Goal: Complete application form: Complete application form

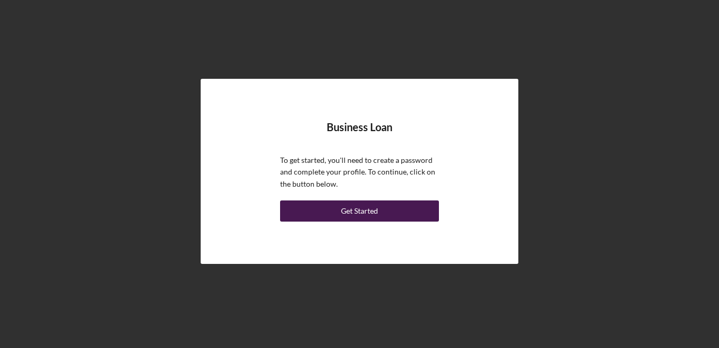
click at [385, 214] on button "Get Started" at bounding box center [359, 211] width 159 height 21
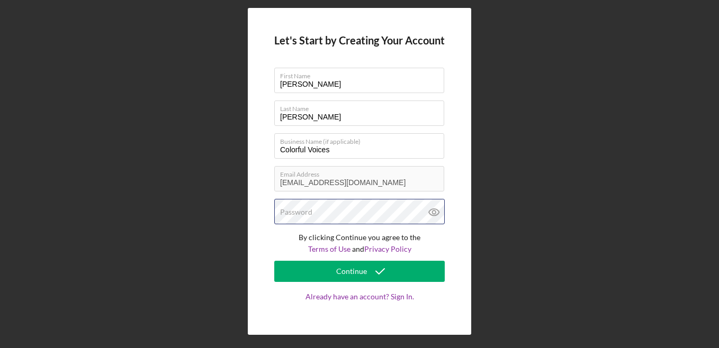
click at [346, 211] on div "Password" at bounding box center [359, 212] width 171 height 26
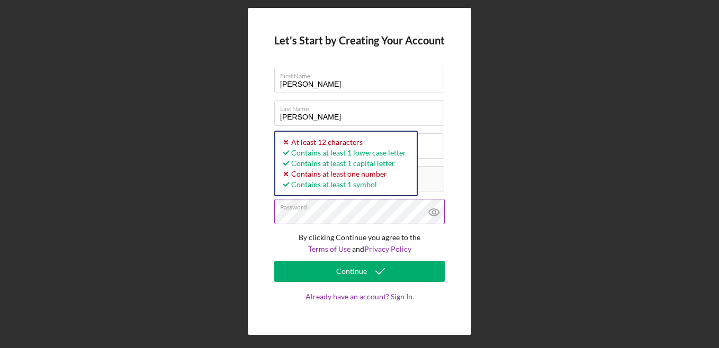
click at [436, 210] on icon at bounding box center [434, 212] width 10 height 7
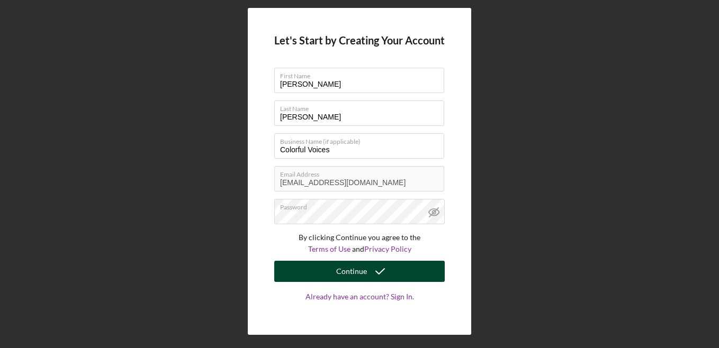
click at [361, 270] on div "Continue" at bounding box center [351, 271] width 31 height 21
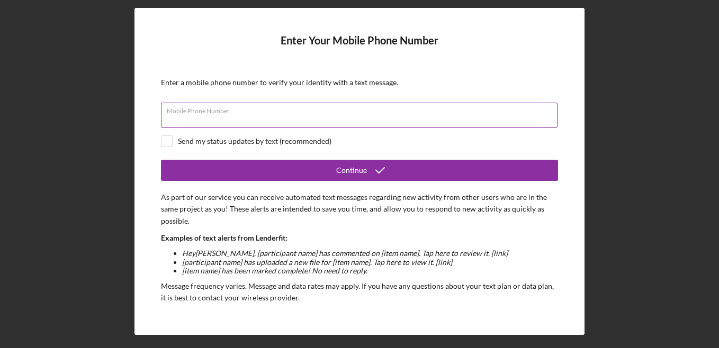
click at [257, 112] on div "Mobile Phone Number" at bounding box center [359, 116] width 397 height 26
type input "[PHONE_NUMBER]"
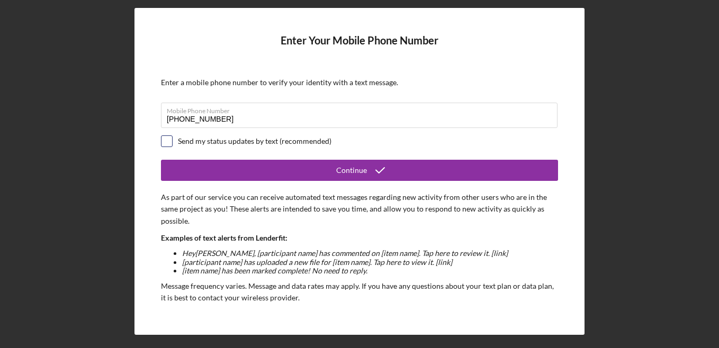
click at [164, 142] on input "checkbox" at bounding box center [167, 141] width 11 height 11
checkbox input "true"
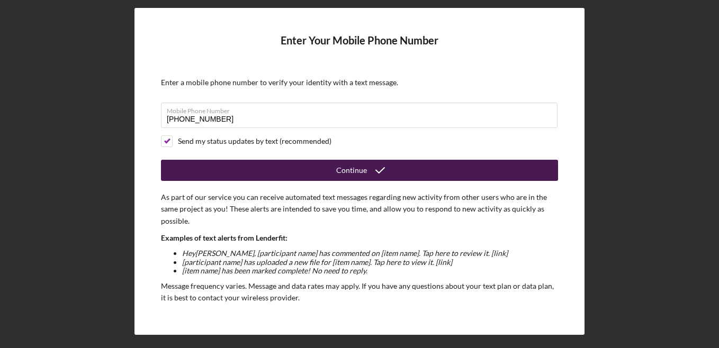
click at [363, 166] on div "Continue" at bounding box center [351, 170] width 31 height 21
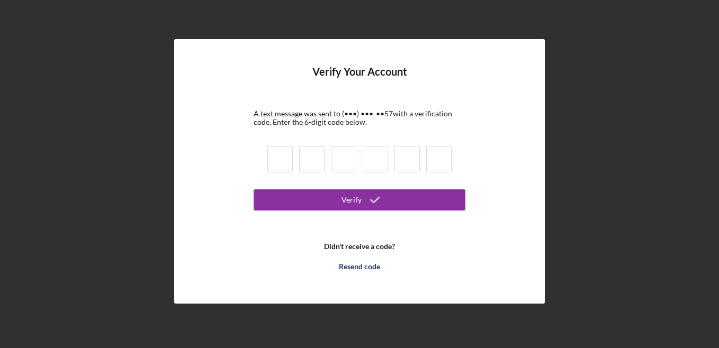
click at [284, 154] on input at bounding box center [279, 159] width 25 height 26
type input "1"
type input "4"
type input "5"
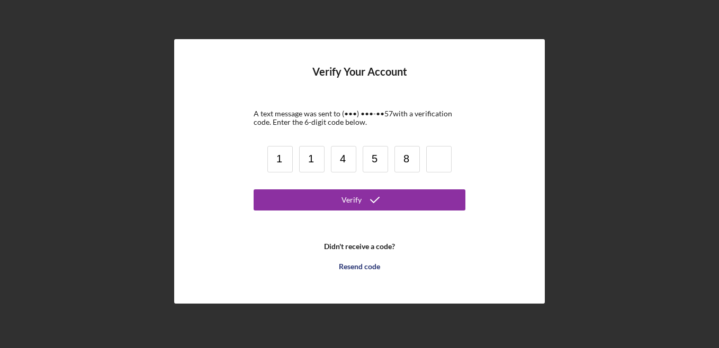
type input "8"
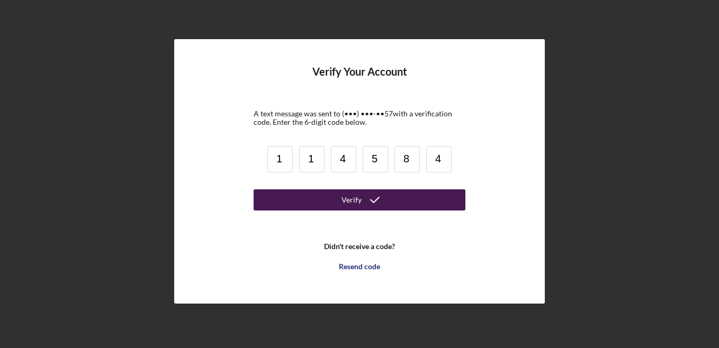
type input "4"
click at [361, 203] on div "Verify" at bounding box center [352, 200] width 20 height 21
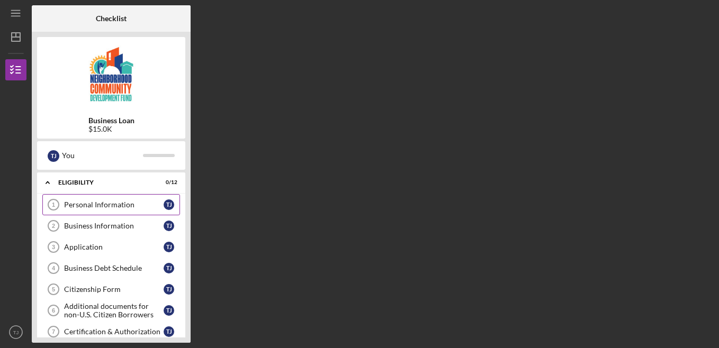
click at [104, 209] on div "Personal Information" at bounding box center [114, 205] width 100 height 8
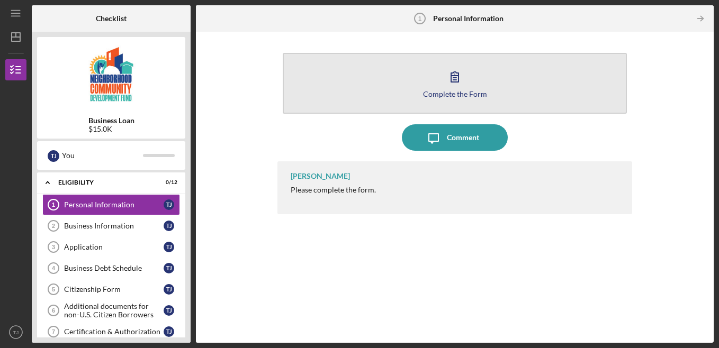
click at [462, 84] on icon "button" at bounding box center [455, 77] width 26 height 26
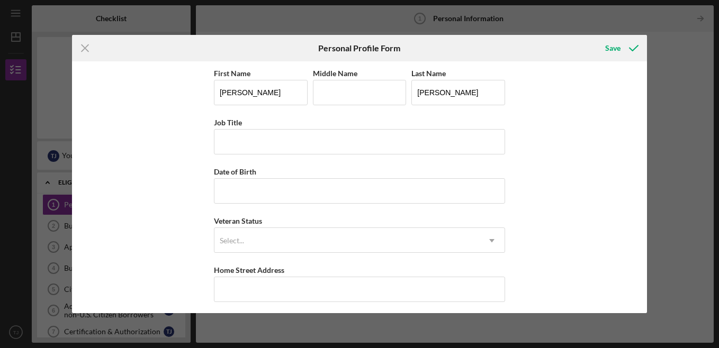
click at [291, 155] on div "First Name [PERSON_NAME] Middle Name Last Name [PERSON_NAME] Job Title Date of …" at bounding box center [359, 264] width 291 height 395
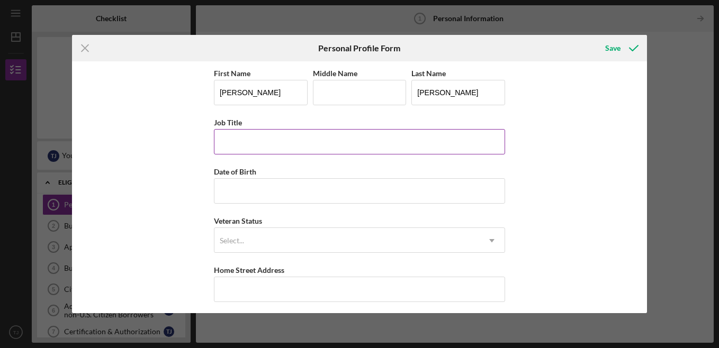
click at [292, 149] on input "Job Title" at bounding box center [359, 141] width 291 height 25
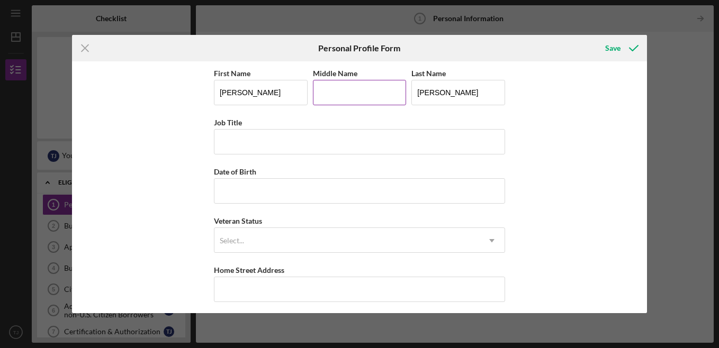
click at [371, 100] on input "Middle Name" at bounding box center [360, 92] width 94 height 25
type input "Morise"
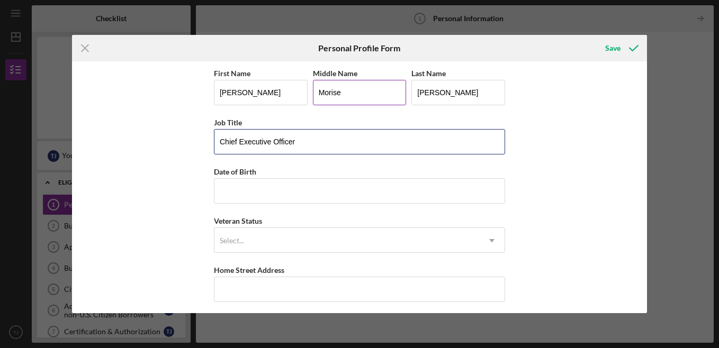
type input "Chief Executive Officer"
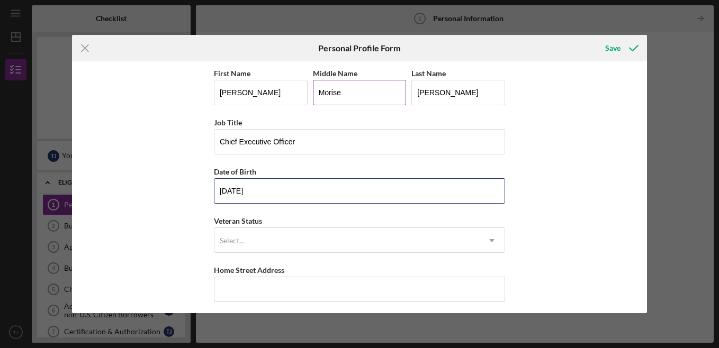
type input "[DATE]"
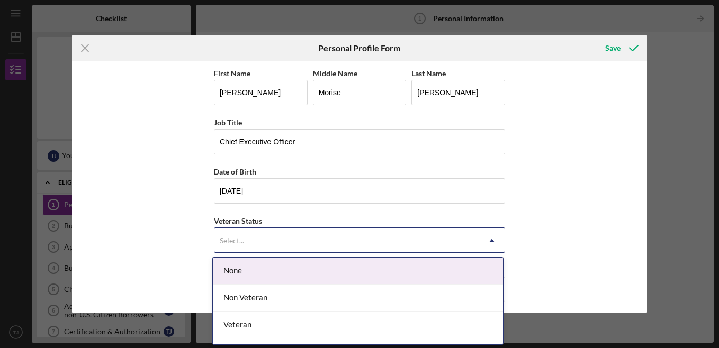
click at [488, 241] on icon "Icon/Dropdown Arrow" at bounding box center [491, 240] width 25 height 25
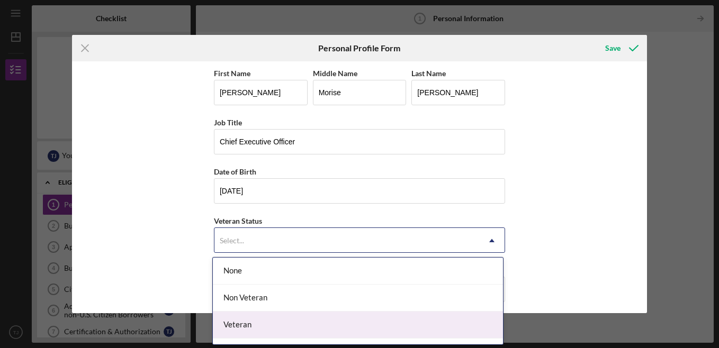
click at [281, 326] on div "Veteran" at bounding box center [358, 325] width 290 height 27
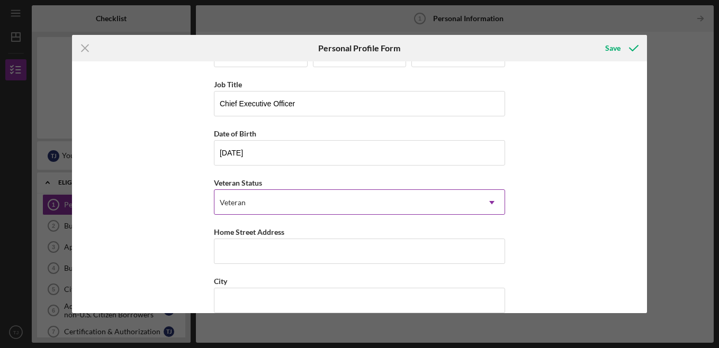
scroll to position [53, 0]
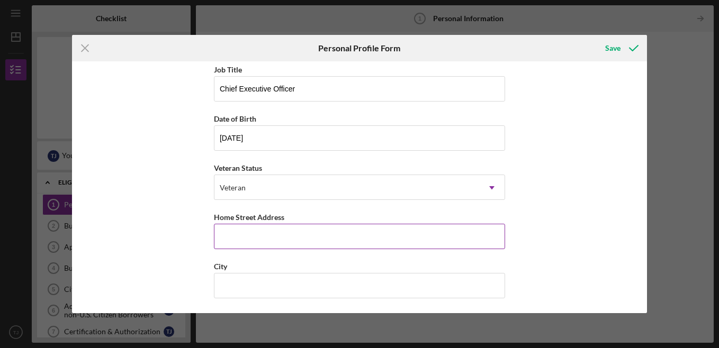
click at [356, 240] on input "Home Street Address" at bounding box center [359, 236] width 291 height 25
type input "[STREET_ADDRESS]"
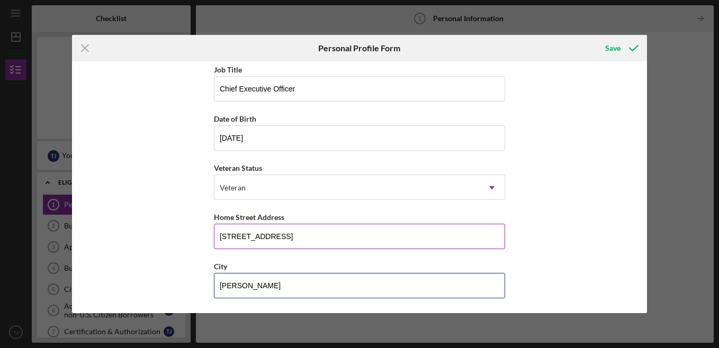
type input "[PERSON_NAME]"
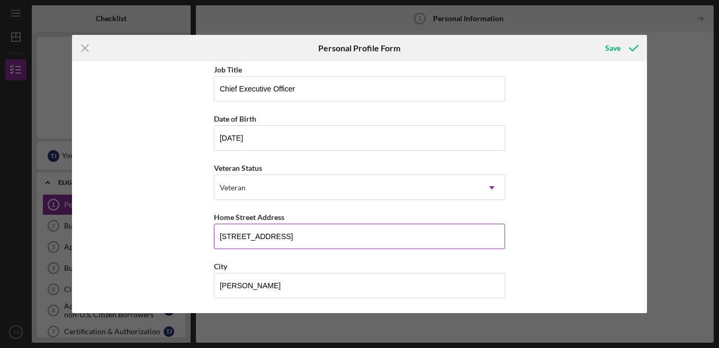
scroll to position [153, 0]
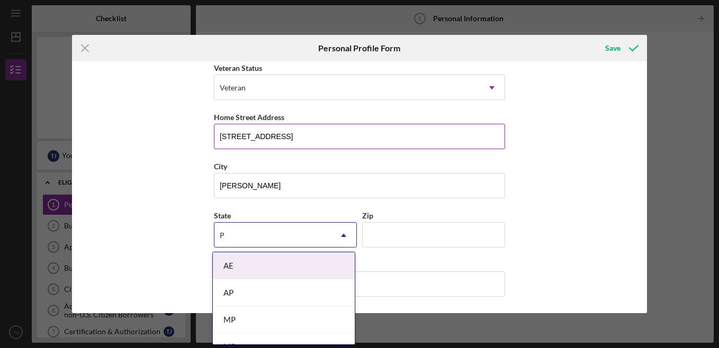
type input "PA"
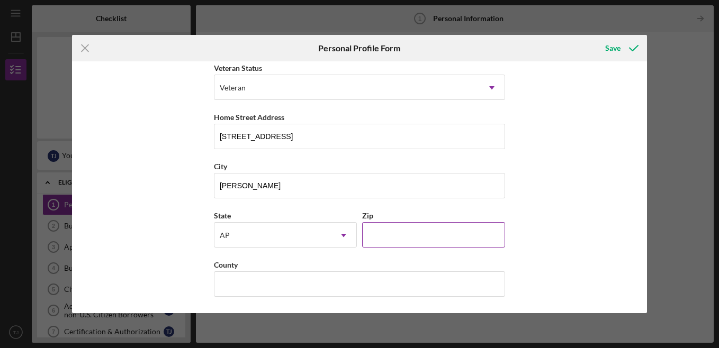
scroll to position [153, 0]
click at [405, 238] on input "Zip" at bounding box center [433, 235] width 143 height 25
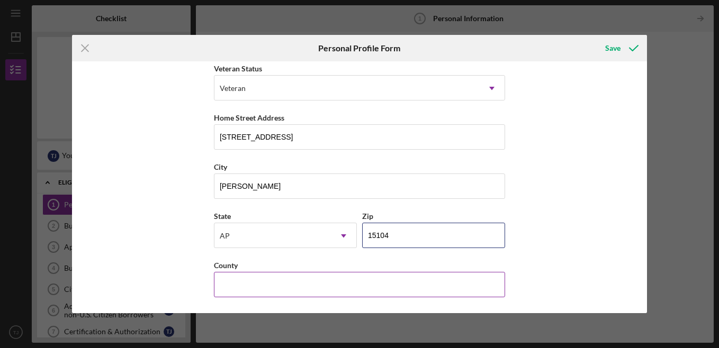
type input "15104"
click at [345, 279] on input "County" at bounding box center [359, 284] width 291 height 25
type input "Allegheny"
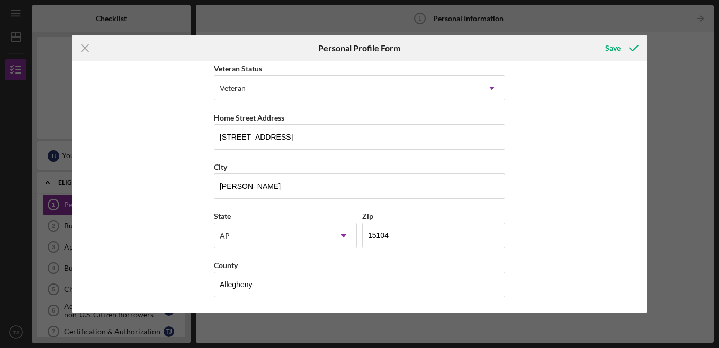
click at [610, 222] on div "First Name [PERSON_NAME] Middle Name [PERSON_NAME] Last Name [PERSON_NAME] Job …" at bounding box center [359, 187] width 575 height 252
click at [614, 48] on div "Save" at bounding box center [612, 48] width 15 height 21
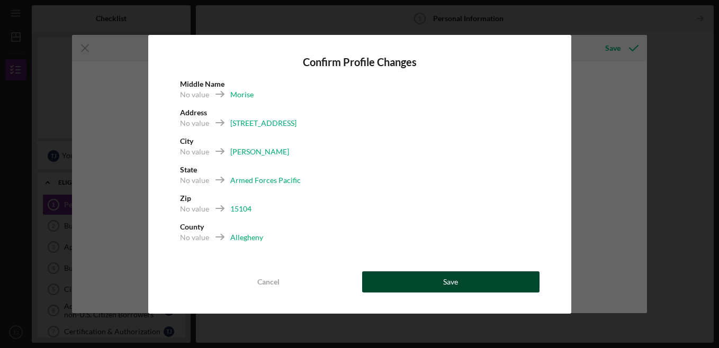
click at [494, 279] on button "Save" at bounding box center [450, 282] width 177 height 21
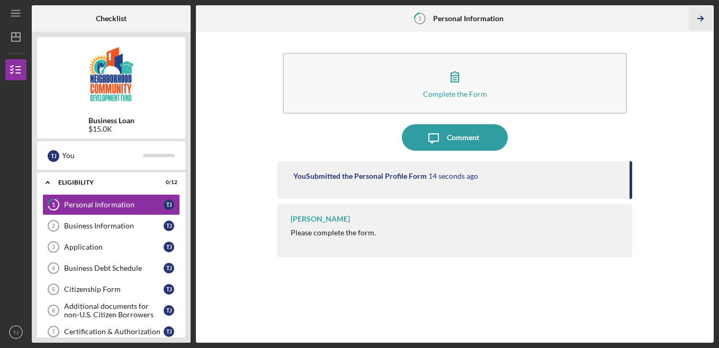
click at [701, 19] on icon "Icon/Table Pagination Arrow" at bounding box center [701, 19] width 24 height 24
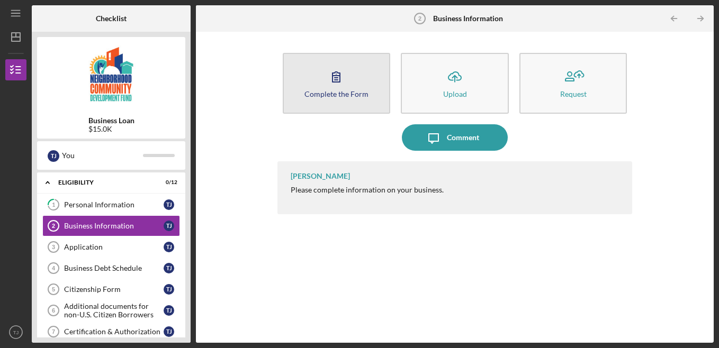
click at [333, 88] on icon "button" at bounding box center [336, 77] width 26 height 26
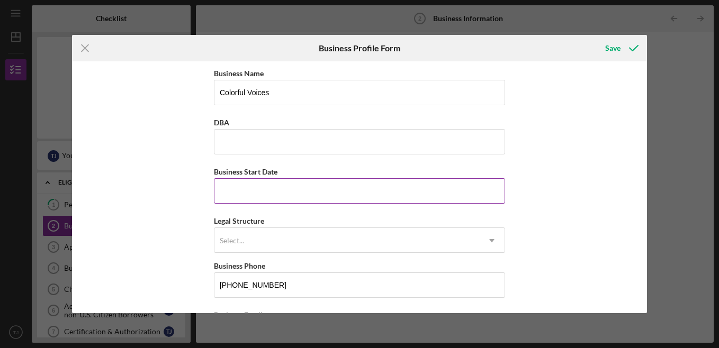
click at [262, 193] on input "Business Start Date" at bounding box center [359, 190] width 291 height 25
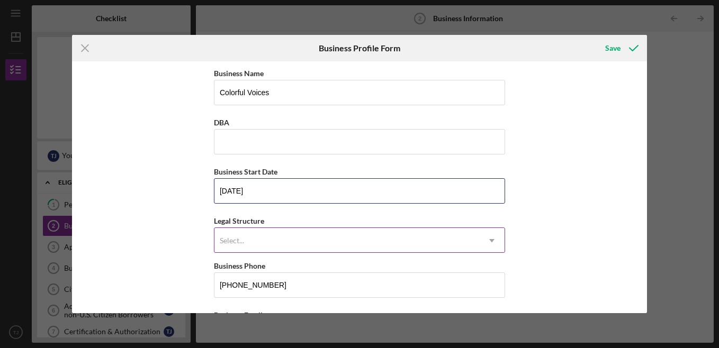
type input "[DATE]"
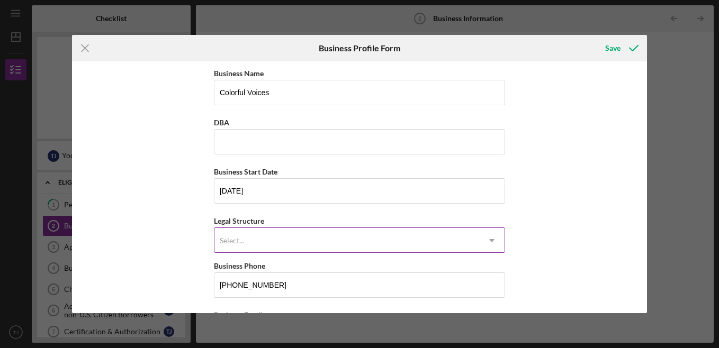
click at [304, 236] on div "Select..." at bounding box center [346, 241] width 265 height 24
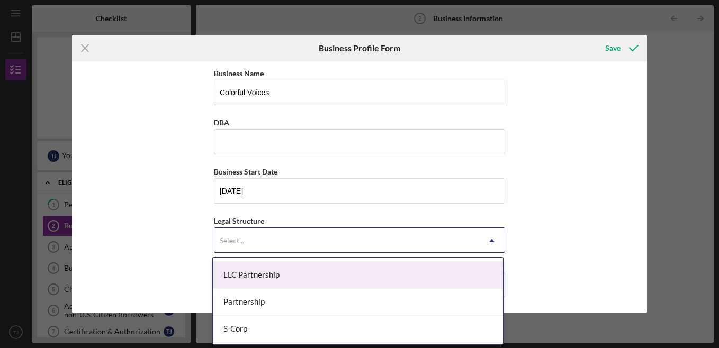
scroll to position [159, 0]
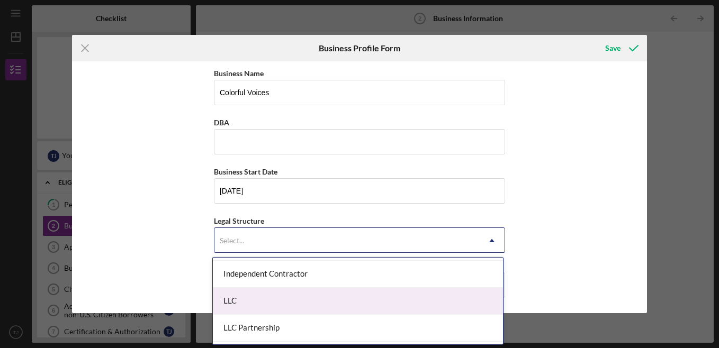
click at [326, 289] on div "LLC" at bounding box center [358, 301] width 290 height 27
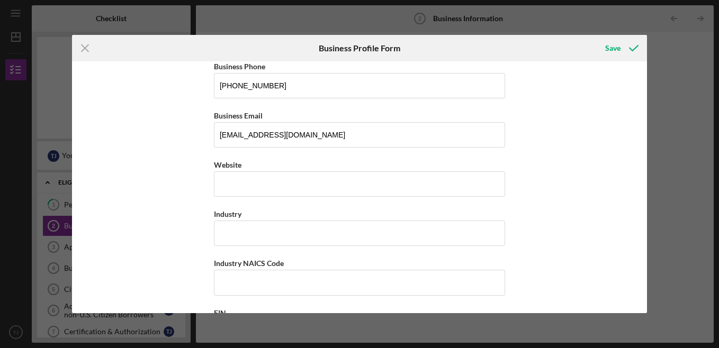
scroll to position [212, 0]
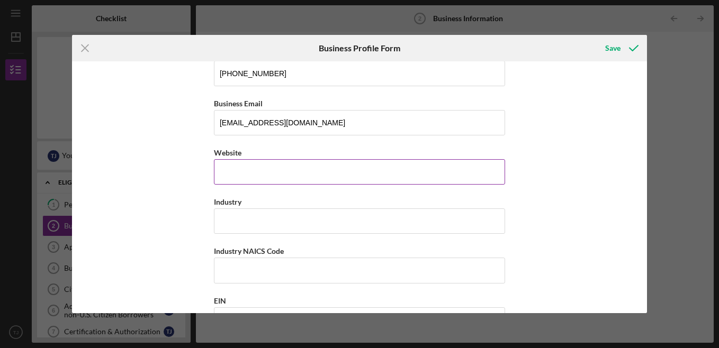
drag, startPoint x: 417, startPoint y: 180, endPoint x: 422, endPoint y: 174, distance: 8.3
click at [417, 178] on input "Website" at bounding box center [359, 171] width 291 height 25
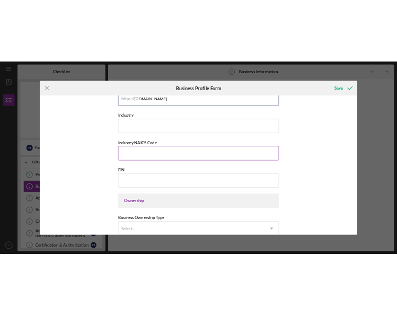
scroll to position [318, 0]
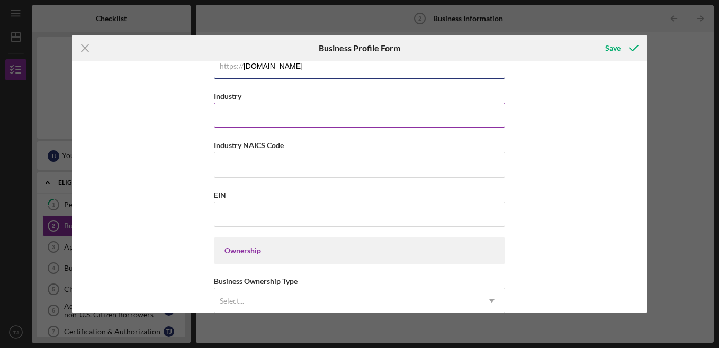
type input "[DOMAIN_NAME]"
click at [340, 111] on input "Industry" at bounding box center [359, 115] width 291 height 25
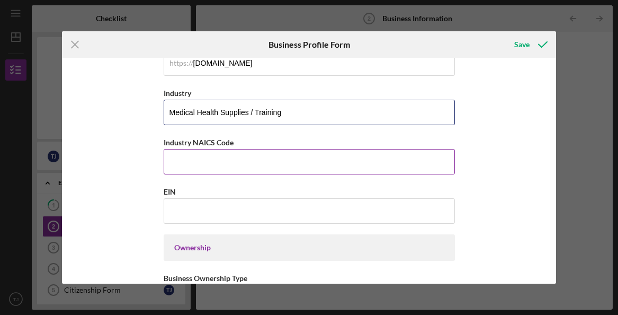
type input "Medical Health Supplies / Training"
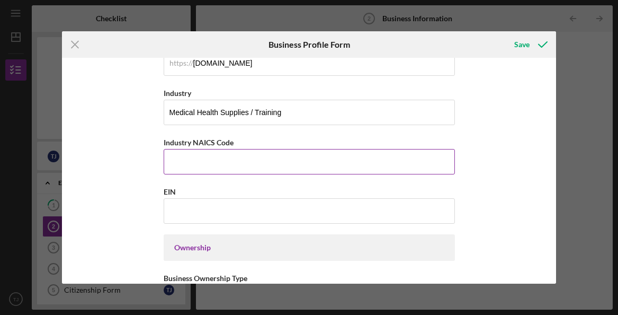
click at [348, 168] on input "Industry NAICS Code" at bounding box center [309, 161] width 291 height 25
click at [292, 14] on div "Icon/Menu Close Business Profile Form Save Business Name Colorful Voices DBA Bu…" at bounding box center [309, 157] width 618 height 315
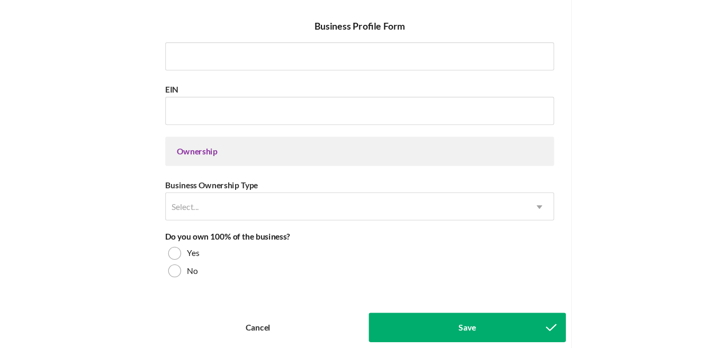
scroll to position [371, 0]
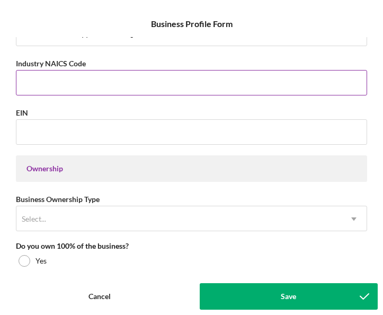
click at [270, 83] on input "Industry NAICS Code" at bounding box center [191, 82] width 351 height 25
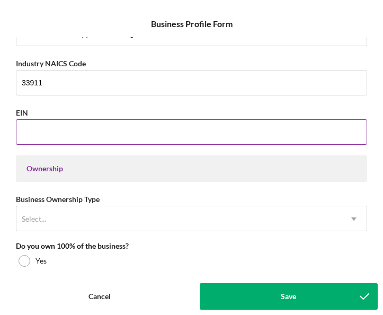
click at [280, 124] on input "EIN" at bounding box center [191, 131] width 351 height 25
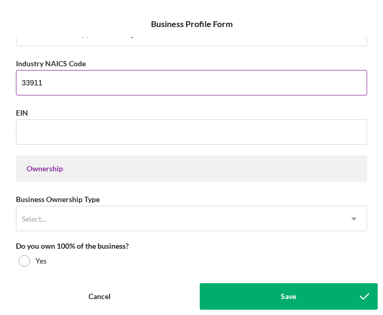
click at [195, 77] on input "33911" at bounding box center [191, 82] width 351 height 25
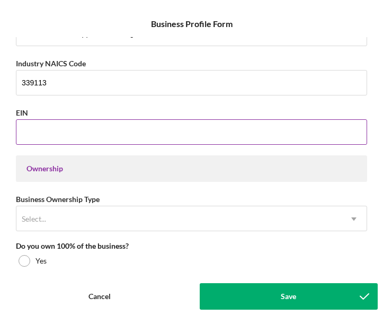
click at [225, 106] on div "EIN" at bounding box center [191, 112] width 351 height 13
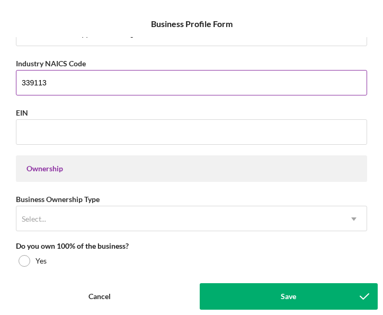
click at [212, 87] on input "339113" at bounding box center [191, 82] width 351 height 25
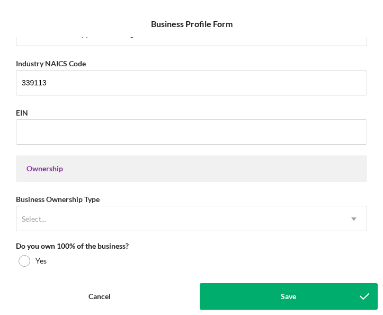
click at [225, 105] on div "Business Name Colorful Voices DBA Business Start Date [DATE] Legal Structure LL…" at bounding box center [191, 152] width 372 height 230
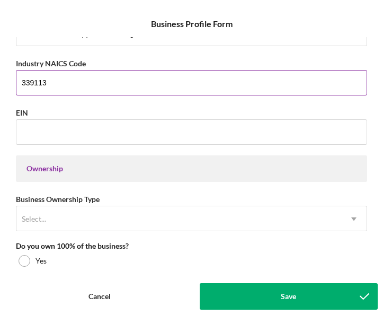
click at [353, 82] on input "339113" at bounding box center [191, 82] width 351 height 25
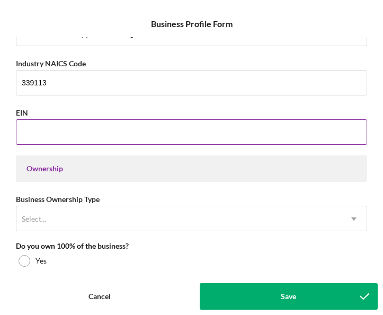
drag, startPoint x: 343, startPoint y: 107, endPoint x: 300, endPoint y: 109, distance: 42.9
click at [344, 107] on div "EIN" at bounding box center [191, 112] width 351 height 13
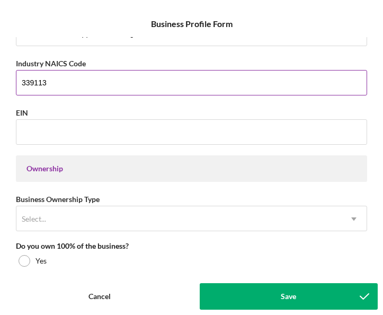
click at [191, 84] on input "339113" at bounding box center [191, 82] width 351 height 25
type input "339113"
click button "Save" at bounding box center [0, 0] width 0 height 0
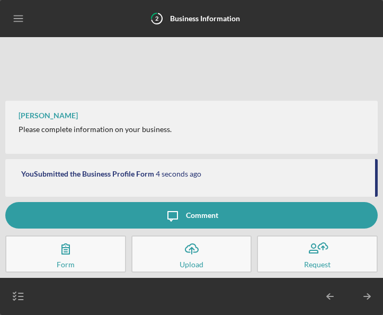
click at [177, 178] on div "You Submitted the Business Profile Form 4 seconds ago" at bounding box center [191, 178] width 372 height 38
drag, startPoint x: 375, startPoint y: 175, endPoint x: 376, endPoint y: 182, distance: 7.0
click at [376, 182] on div "You Submitted the Business Profile Form 7 seconds ago" at bounding box center [191, 178] width 372 height 38
click at [333, 296] on line "button" at bounding box center [330, 296] width 6 height 0
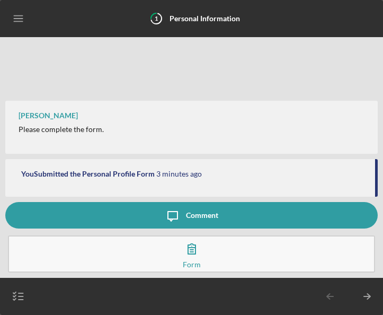
click at [367, 297] on icon "Icon/Table Pagination Arrow" at bounding box center [367, 296] width 26 height 26
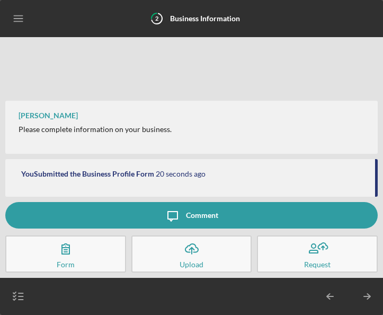
click at [76, 113] on div "[PERSON_NAME]" at bounding box center [48, 115] width 59 height 8
click at [66, 143] on div "[PERSON_NAME] Please complete information on your business." at bounding box center [191, 127] width 372 height 53
click at [201, 20] on b "Business Information" at bounding box center [205, 18] width 70 height 9
drag, startPoint x: 151, startPoint y: 20, endPoint x: 158, endPoint y: 18, distance: 7.2
click at [158, 18] on icon "2" at bounding box center [157, 18] width 26 height 26
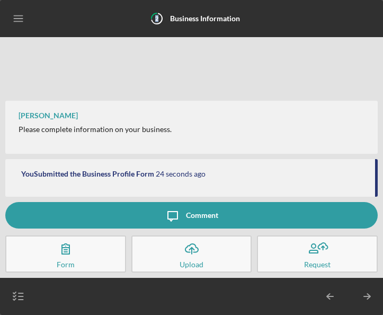
click at [14, 18] on icon "Icon/Menu" at bounding box center [19, 19] width 24 height 24
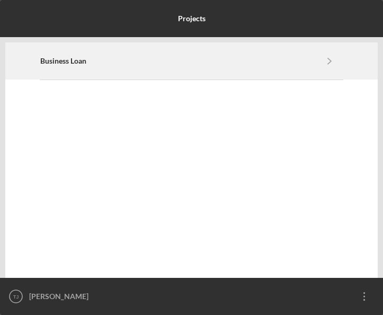
click at [323, 62] on icon "Icon/Navigate" at bounding box center [330, 61] width 24 height 24
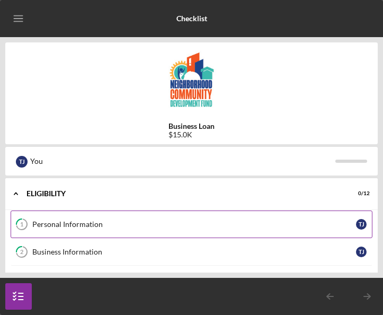
click at [78, 220] on div "Personal Information" at bounding box center [194, 224] width 324 height 8
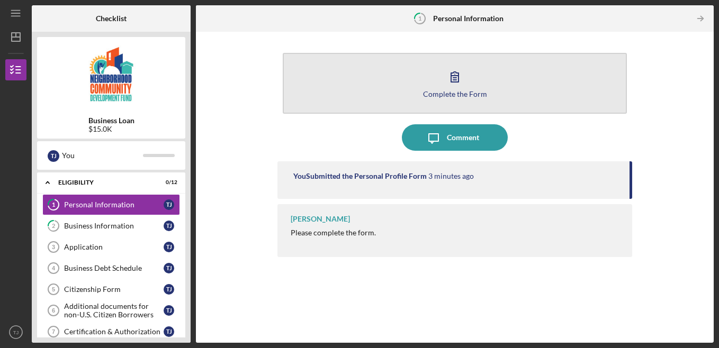
click at [457, 90] on div "Complete the Form" at bounding box center [455, 94] width 64 height 8
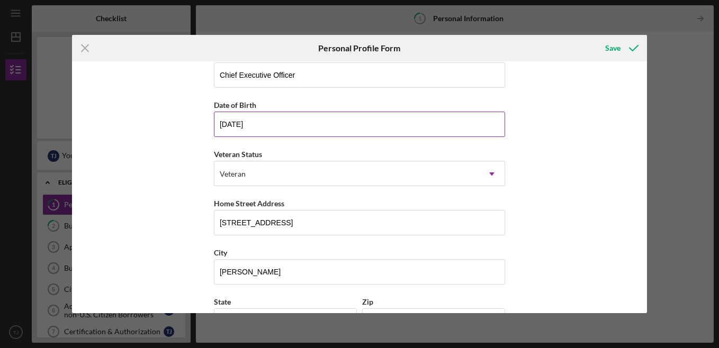
scroll to position [153, 0]
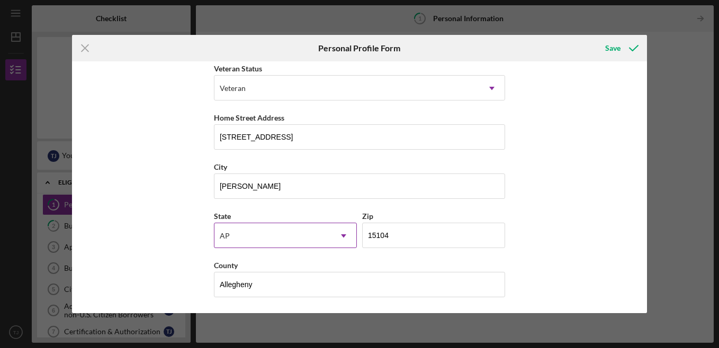
click at [345, 236] on icon "Icon/Dropdown Arrow" at bounding box center [343, 235] width 25 height 25
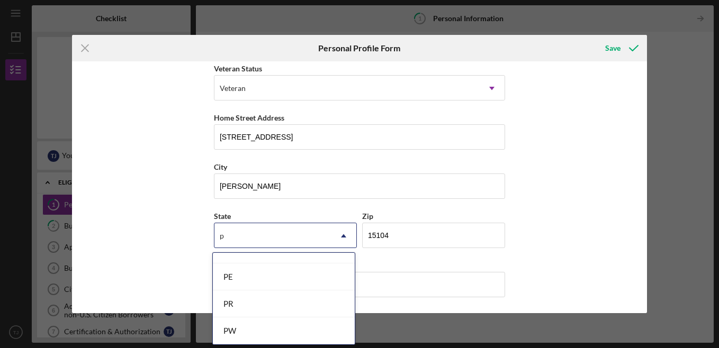
scroll to position [151, 0]
type input "pa"
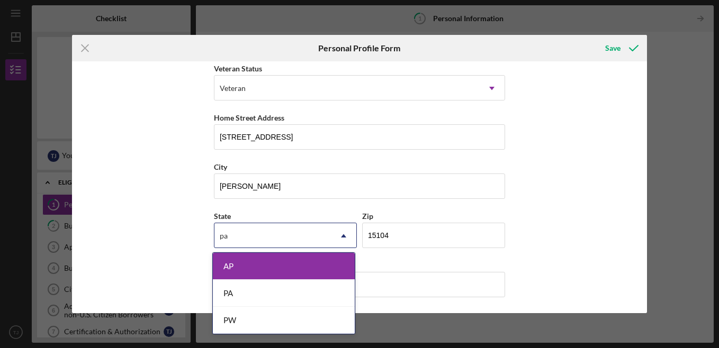
scroll to position [0, 0]
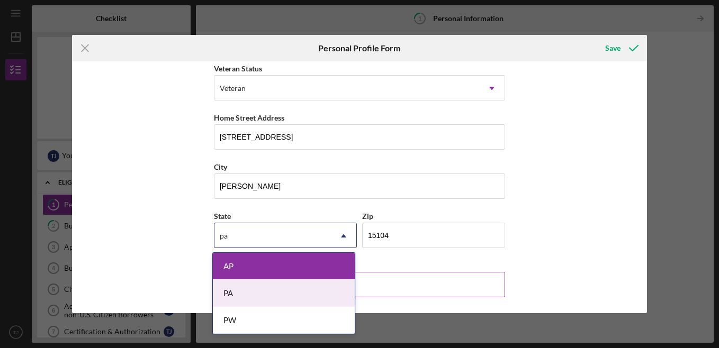
click at [239, 295] on div "PA" at bounding box center [284, 293] width 142 height 27
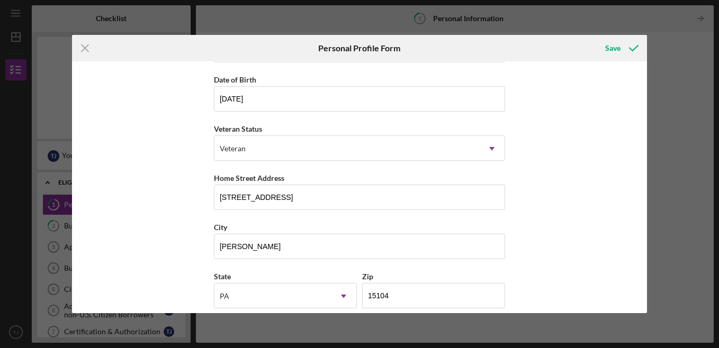
scroll to position [153, 0]
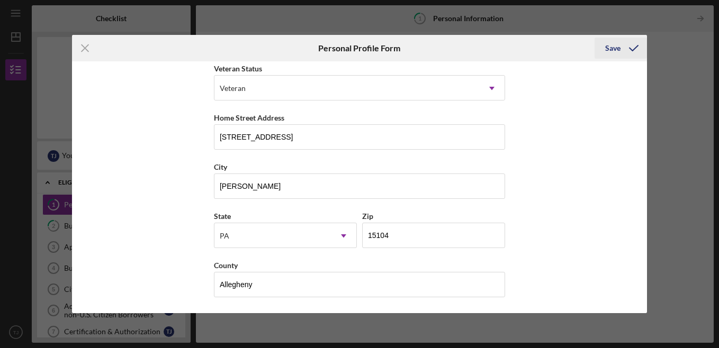
click at [617, 47] on div "Save" at bounding box center [612, 48] width 15 height 21
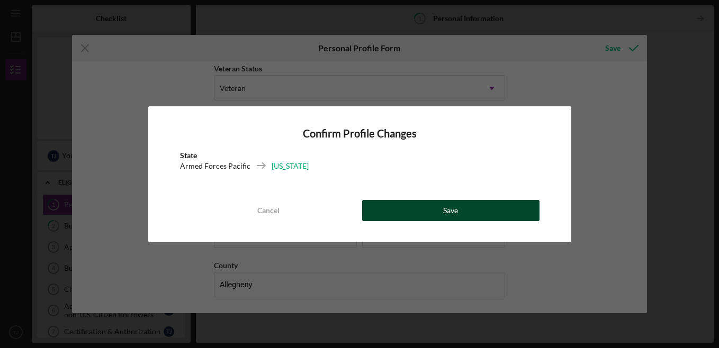
click at [494, 210] on button "Save" at bounding box center [450, 210] width 177 height 21
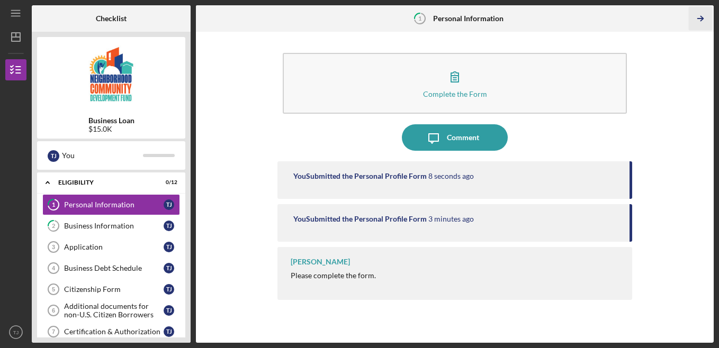
click at [705, 19] on icon "Icon/Table Pagination Arrow" at bounding box center [701, 19] width 24 height 24
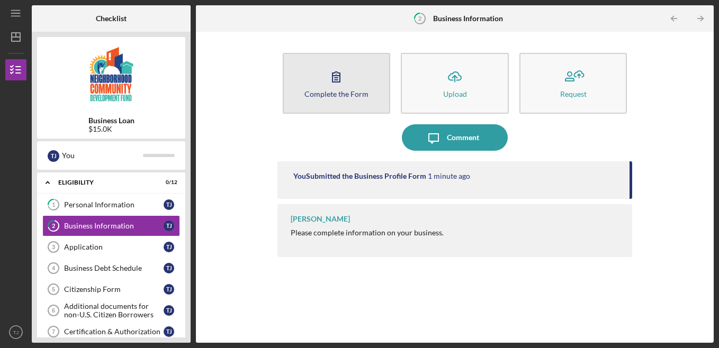
click at [344, 72] on icon "button" at bounding box center [336, 77] width 26 height 26
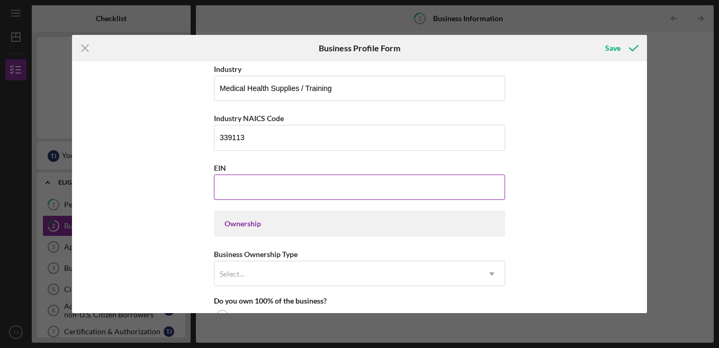
scroll to position [371, 0]
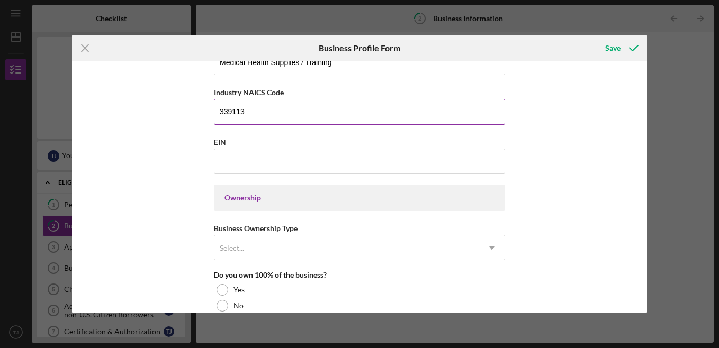
click at [346, 110] on input "339113" at bounding box center [359, 111] width 291 height 25
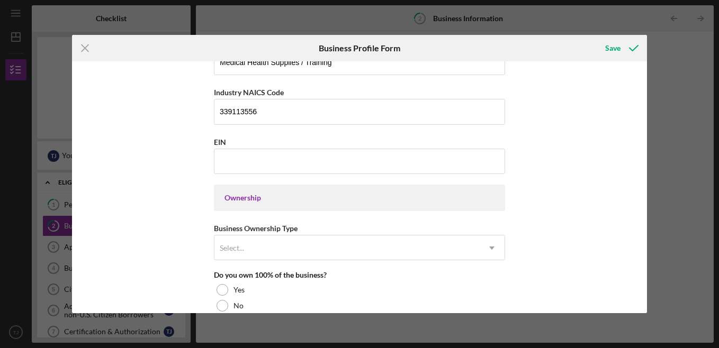
click at [579, 165] on div "Business Name Colorful Voices DBA Business Start Date [DATE] Legal Structure LL…" at bounding box center [359, 187] width 575 height 252
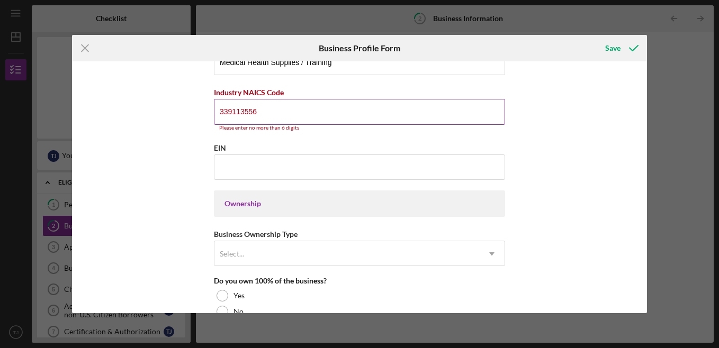
click at [370, 106] on input "339113556" at bounding box center [359, 111] width 291 height 25
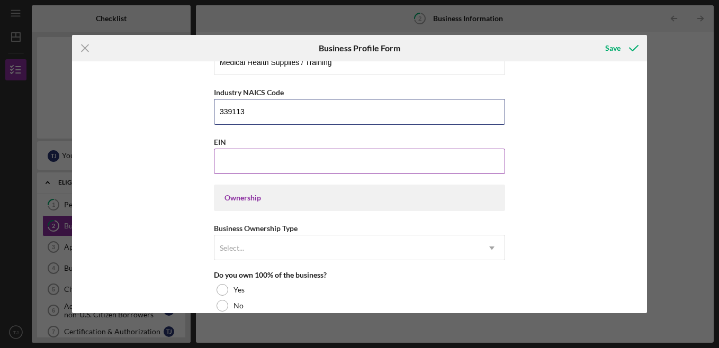
type input "339113"
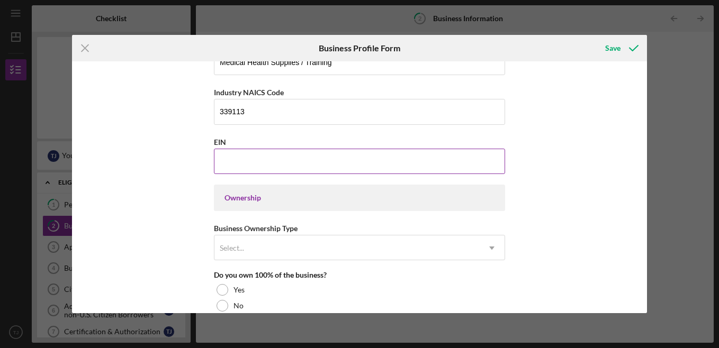
click at [367, 162] on input "EIN" at bounding box center [359, 161] width 291 height 25
type input "[US_EMPLOYER_IDENTIFICATION_NUMBER]"
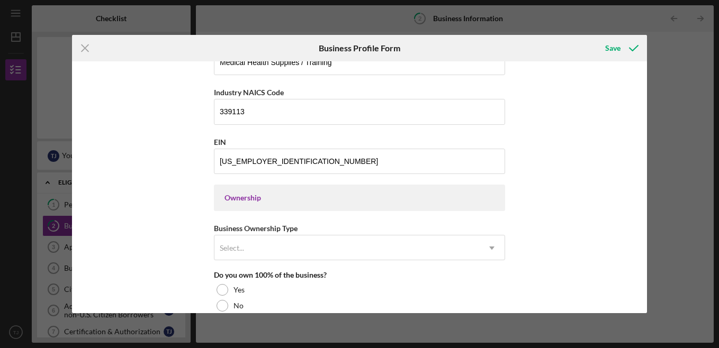
click at [349, 202] on div "Ownership" at bounding box center [360, 198] width 270 height 8
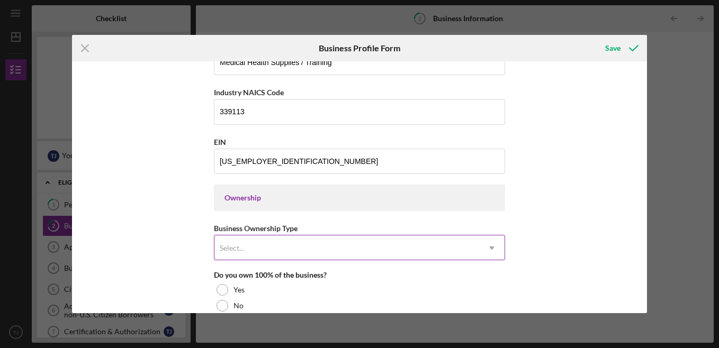
click at [463, 250] on div "Select..." at bounding box center [346, 248] width 265 height 24
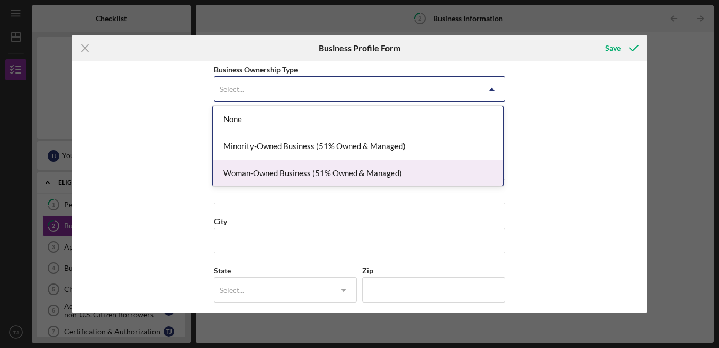
scroll to position [29, 0]
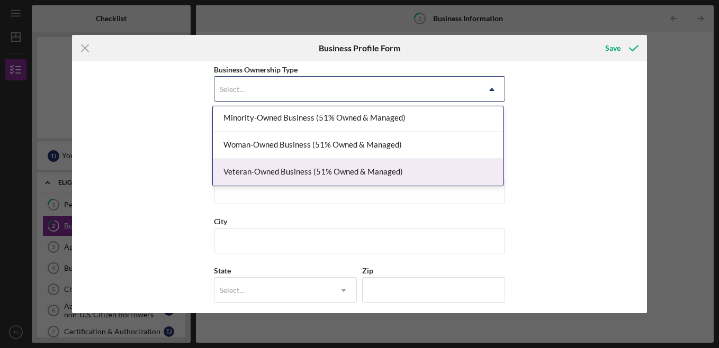
click at [362, 176] on div "Veteran-Owned Business (51% Owned & Managed)" at bounding box center [358, 172] width 290 height 27
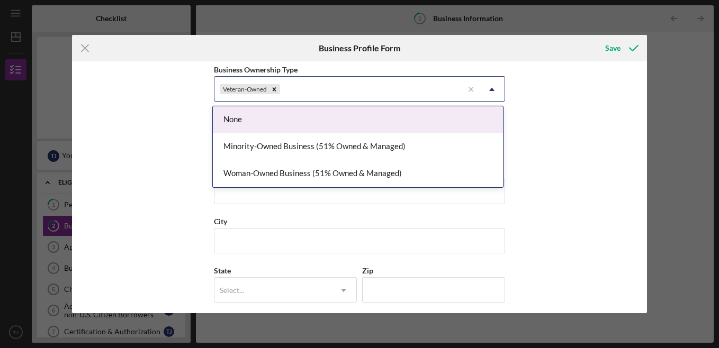
click at [491, 87] on icon "Icon/Dropdown Arrow" at bounding box center [491, 89] width 25 height 25
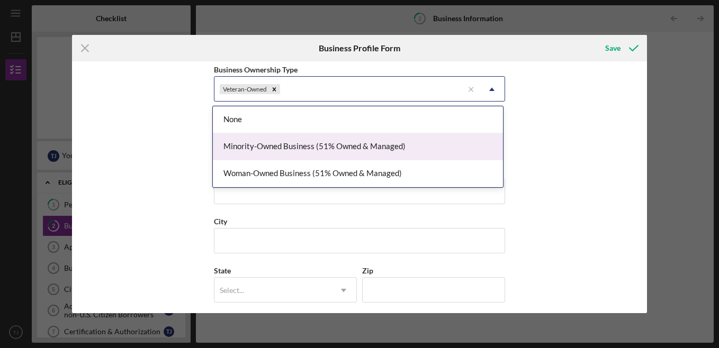
click at [383, 142] on div "Minority-Owned Business (51% Owned & Managed)" at bounding box center [358, 146] width 290 height 27
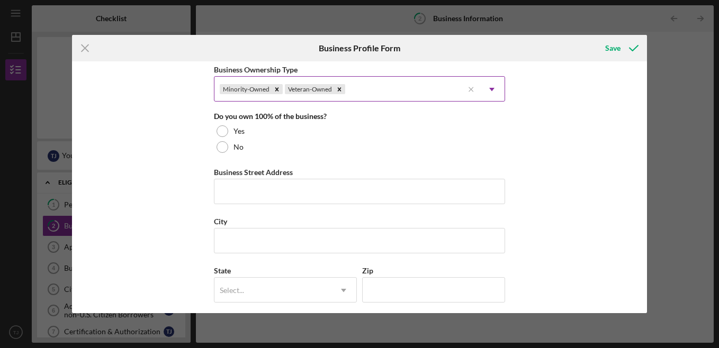
click at [496, 94] on icon "Icon/Dropdown Arrow" at bounding box center [491, 89] width 25 height 25
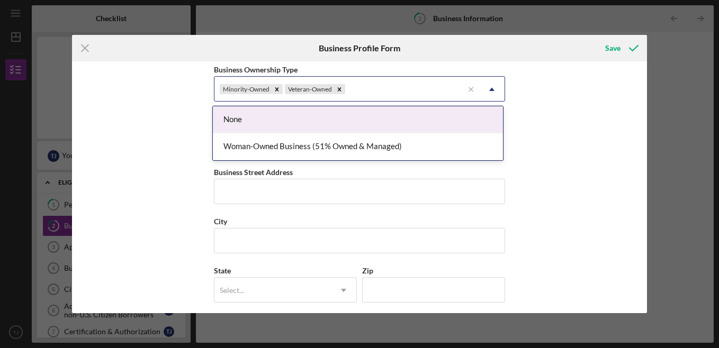
click at [537, 112] on div "Business Name Colorful Voices DBA Business Start Date [DATE] Legal Structure LL…" at bounding box center [359, 187] width 575 height 252
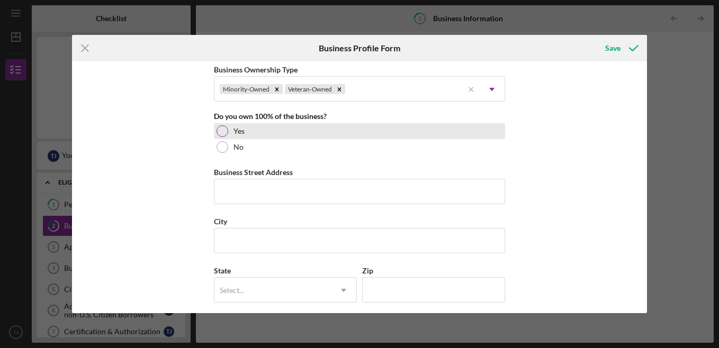
click at [220, 131] on div at bounding box center [223, 132] width 12 height 12
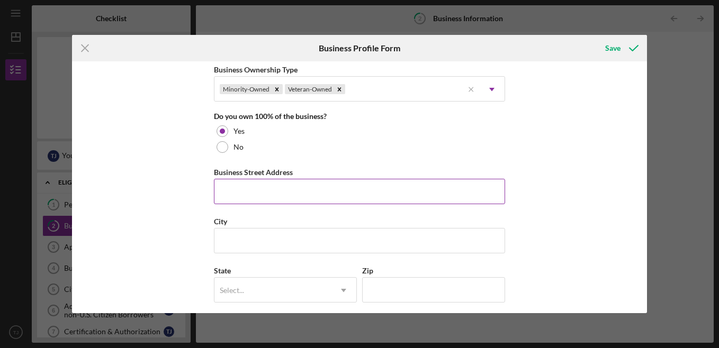
click at [317, 193] on input "Business Street Address" at bounding box center [359, 191] width 291 height 25
type input "2"
type input "[STREET_ADDRESS]"
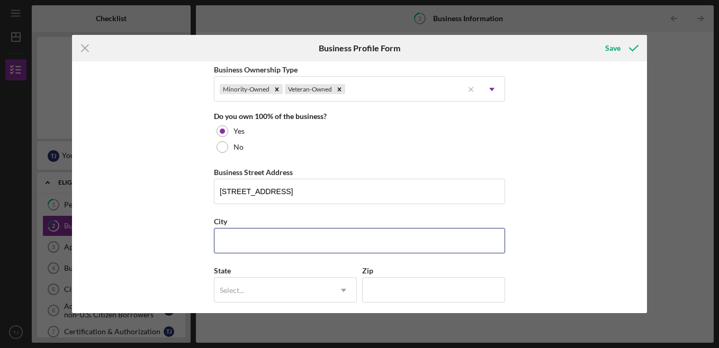
type input "[PERSON_NAME]"
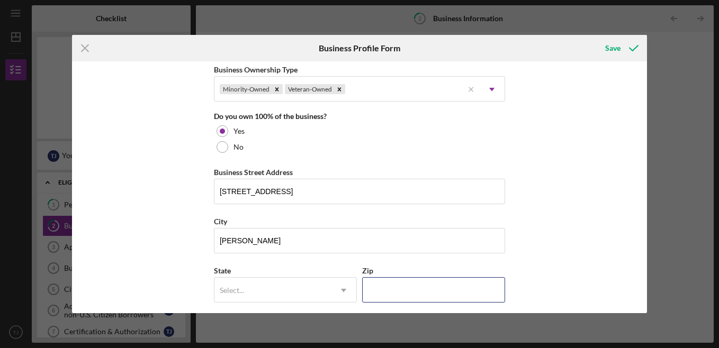
type input "15104"
type input "Allegheny"
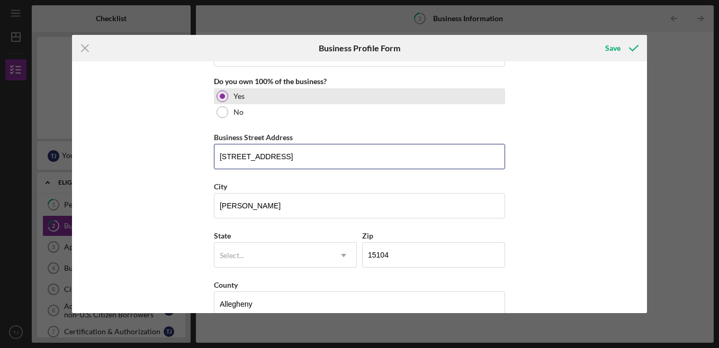
scroll to position [582, 0]
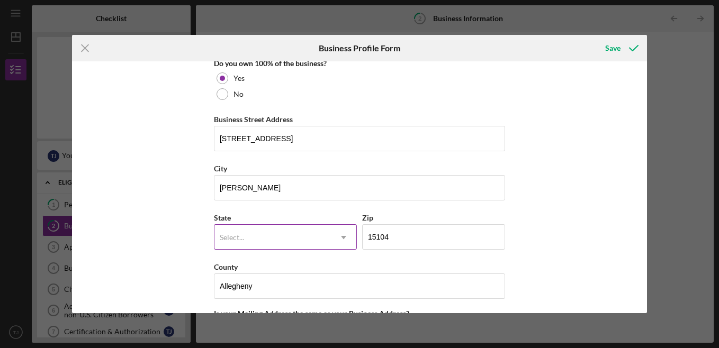
click at [279, 229] on div "Select..." at bounding box center [272, 238] width 116 height 24
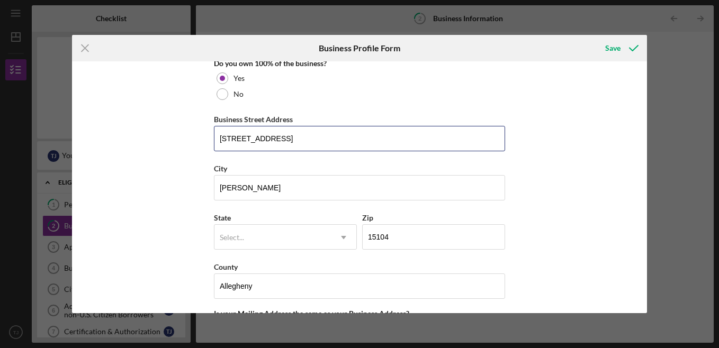
drag, startPoint x: 298, startPoint y: 140, endPoint x: 209, endPoint y: 146, distance: 88.6
click at [209, 146] on div "Business Name Colorful Voices DBA Business Start Date [DATE] Legal Structure LL…" at bounding box center [359, 187] width 575 height 252
type input "[STREET_ADDRESS]"
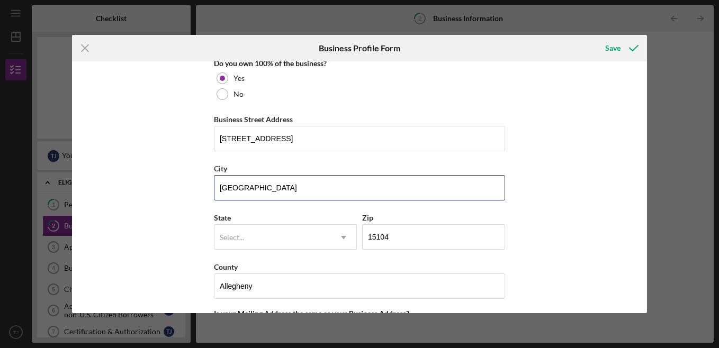
type input "[GEOGRAPHIC_DATA]"
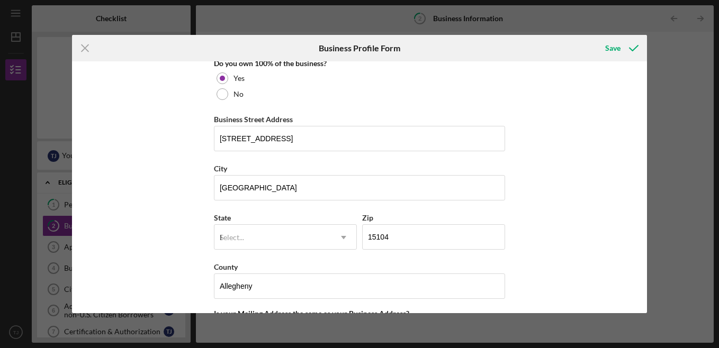
type input "PA"
click at [340, 230] on icon "Icon/Dropdown Arrow" at bounding box center [343, 237] width 25 height 25
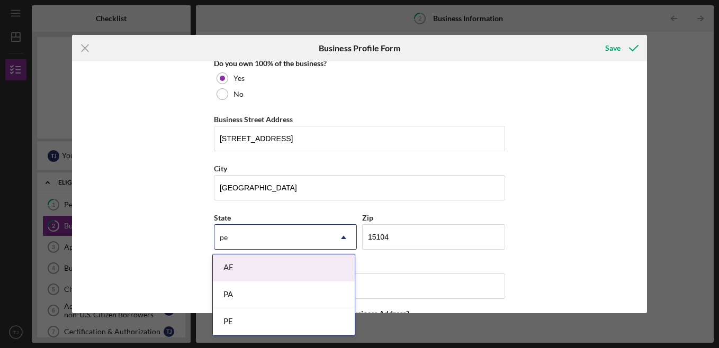
type input "pen"
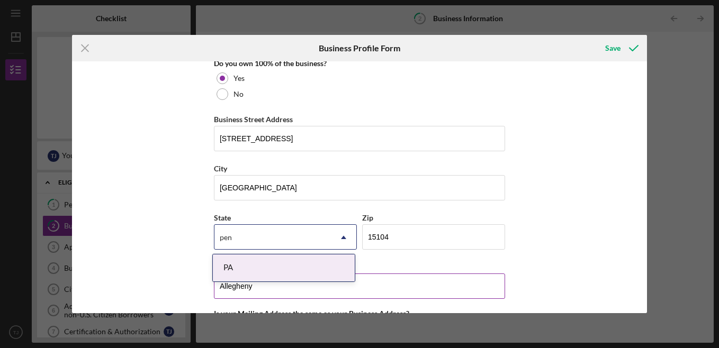
drag, startPoint x: 328, startPoint y: 264, endPoint x: 358, endPoint y: 265, distance: 30.2
click at [328, 264] on div "PA" at bounding box center [284, 268] width 142 height 27
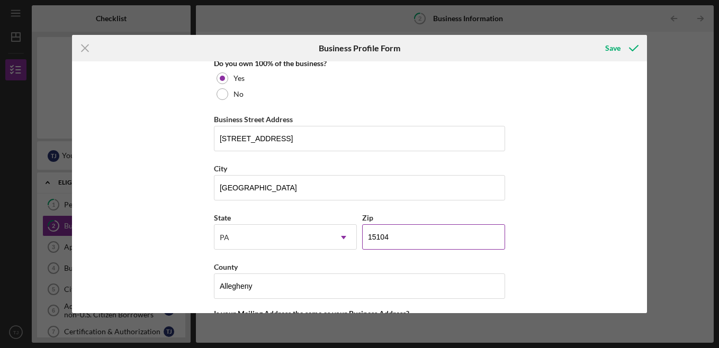
click at [430, 236] on input "15104" at bounding box center [433, 237] width 143 height 25
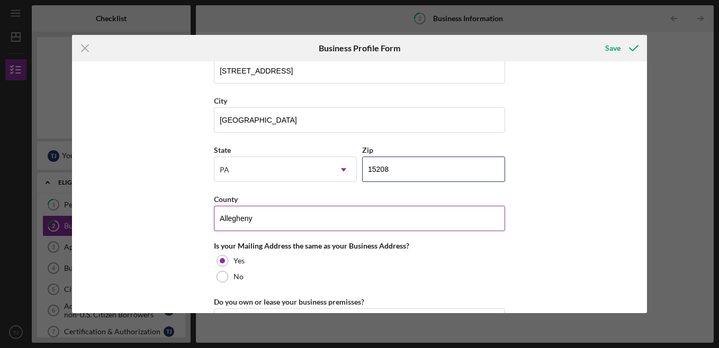
scroll to position [741, 0]
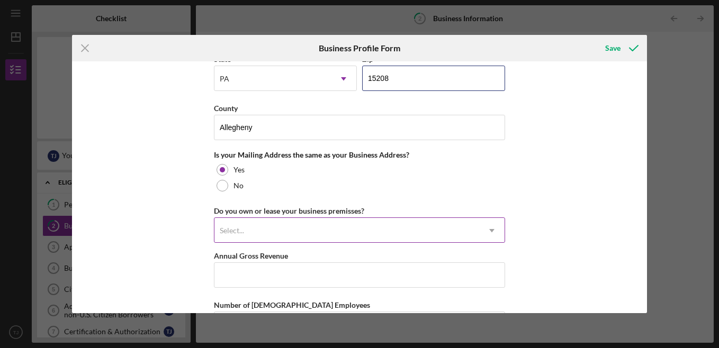
type input "15208"
click at [494, 234] on icon "Icon/Dropdown Arrow" at bounding box center [491, 230] width 25 height 25
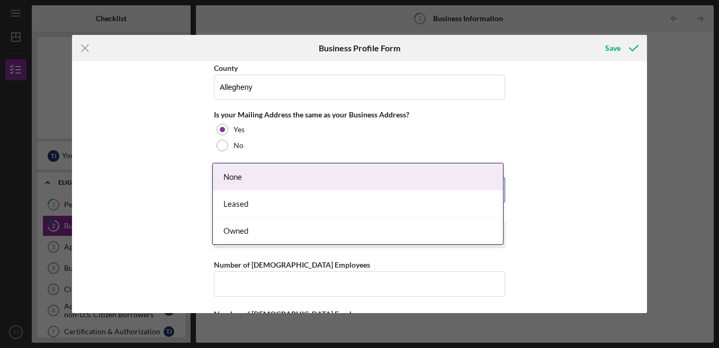
scroll to position [830, 0]
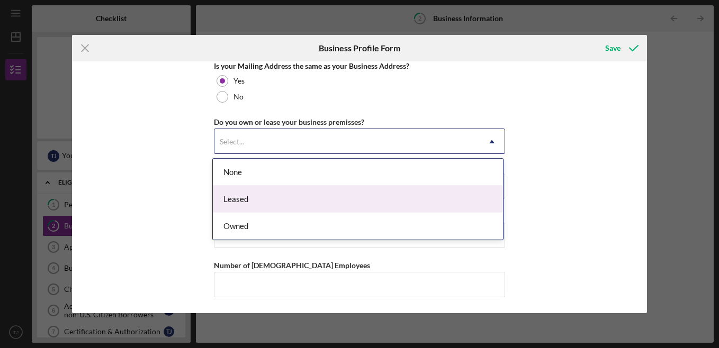
click at [361, 200] on div "Leased" at bounding box center [358, 199] width 290 height 27
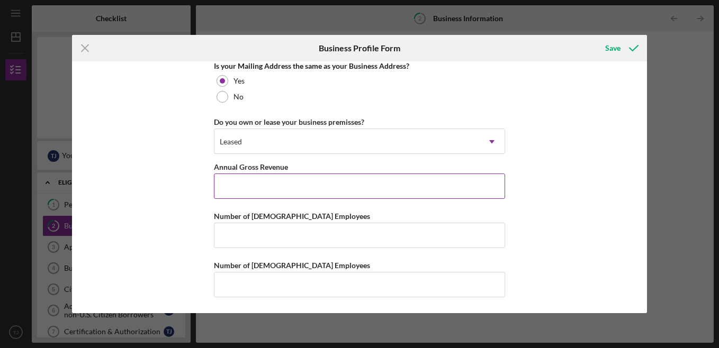
click at [361, 186] on input "Annual Gross Revenue" at bounding box center [359, 186] width 291 height 25
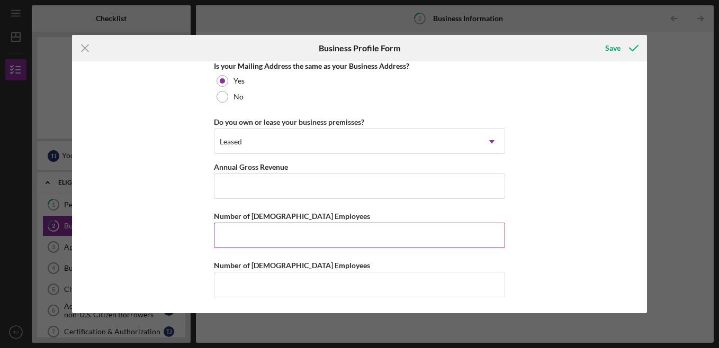
click at [370, 236] on input "Number of [DEMOGRAPHIC_DATA] Employees" at bounding box center [359, 235] width 291 height 25
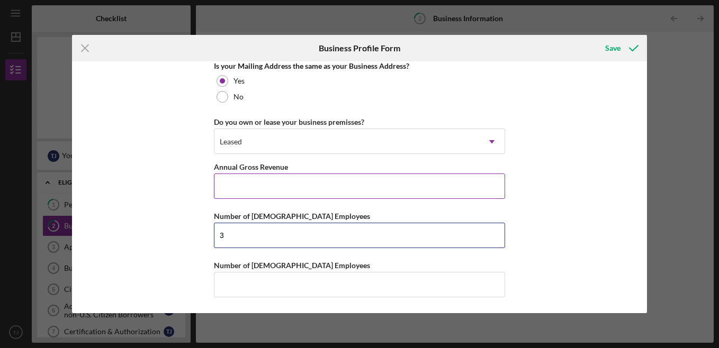
type input "3"
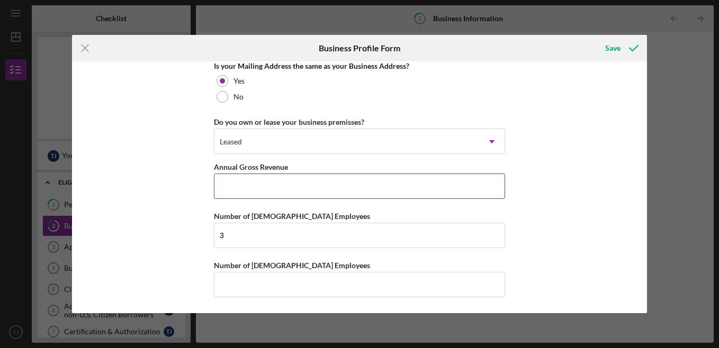
click at [338, 179] on input "Annual Gross Revenue" at bounding box center [359, 186] width 291 height 25
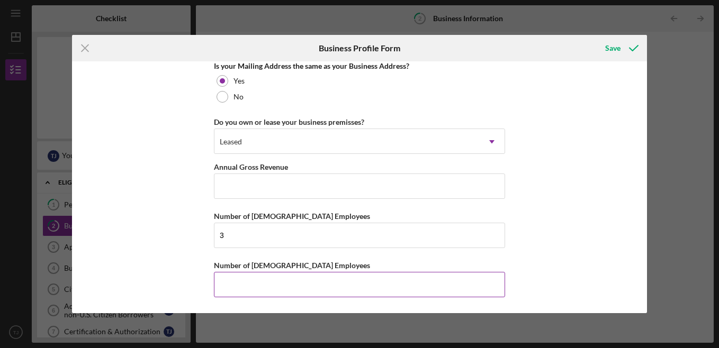
click at [369, 283] on input "Number of [DEMOGRAPHIC_DATA] Employees" at bounding box center [359, 284] width 291 height 25
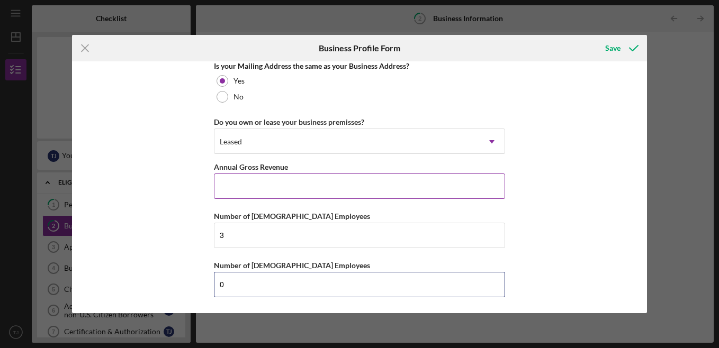
type input "0"
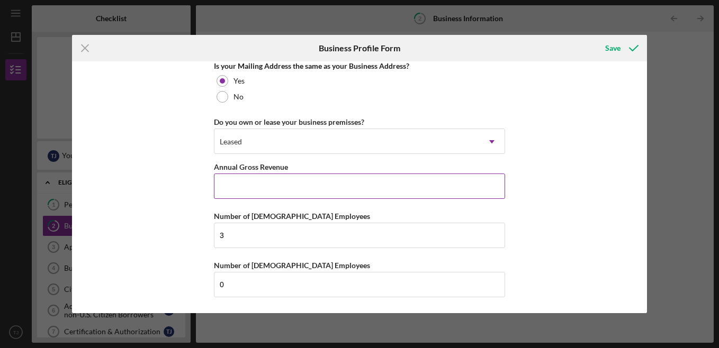
click at [281, 184] on input "Annual Gross Revenue" at bounding box center [359, 186] width 291 height 25
type input "$78,000"
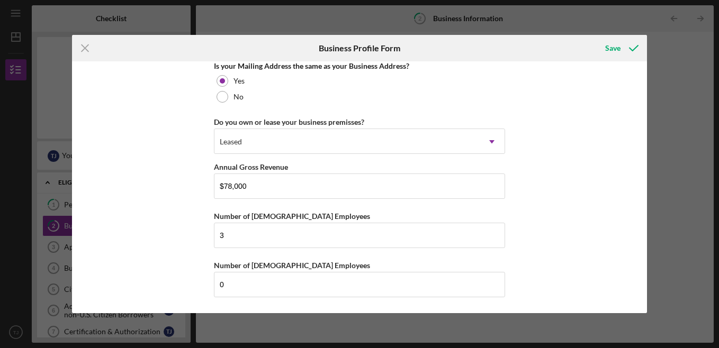
click at [544, 150] on div "Business Name Colorful Voices DBA Business Start Date [DATE] Legal Structure LL…" at bounding box center [359, 187] width 575 height 252
click at [612, 49] on div "Save" at bounding box center [612, 48] width 15 height 21
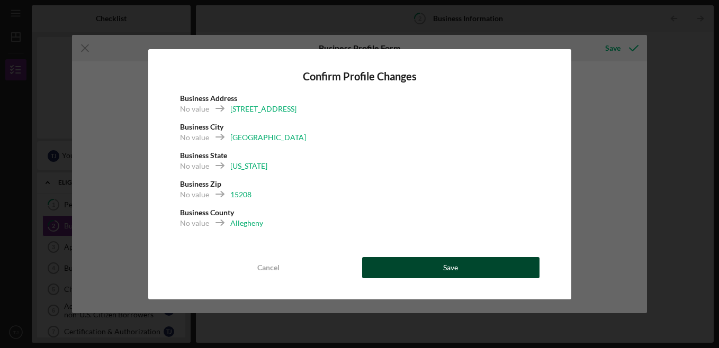
click at [455, 268] on div "Save" at bounding box center [450, 267] width 15 height 21
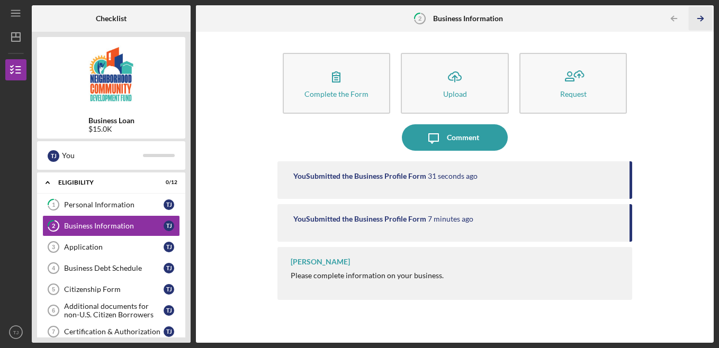
click at [700, 15] on icon "Icon/Table Pagination Arrow" at bounding box center [701, 19] width 24 height 24
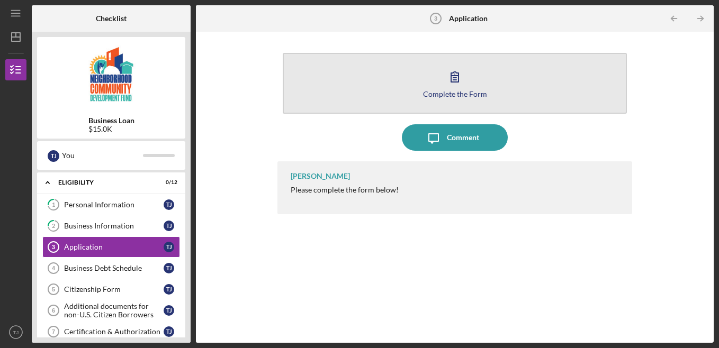
click at [462, 83] on icon "button" at bounding box center [455, 77] width 26 height 26
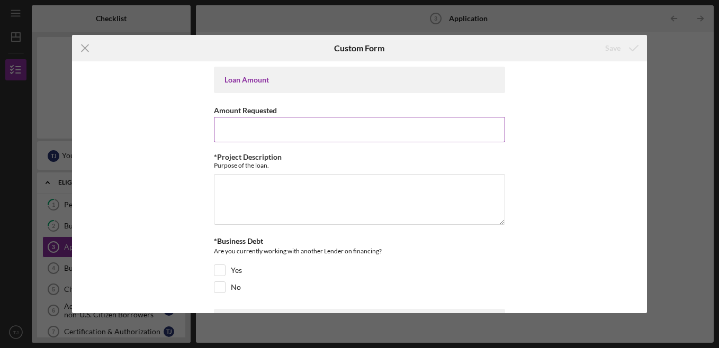
click at [438, 136] on input "Amount Requested" at bounding box center [359, 129] width 291 height 25
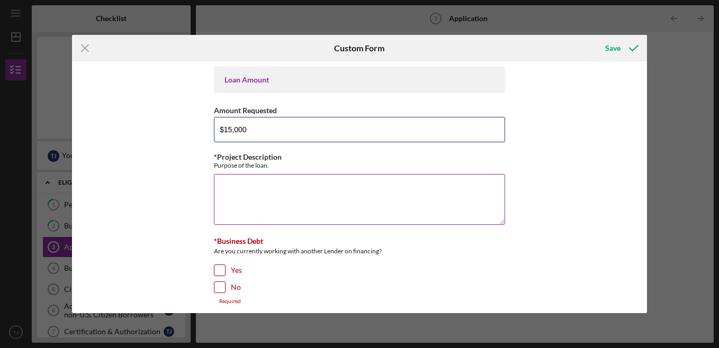
type input "$15,000"
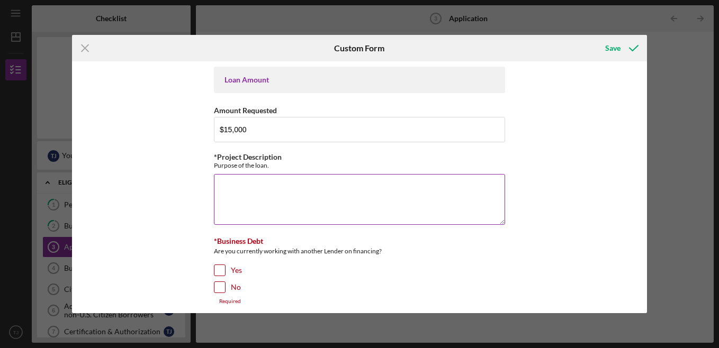
click at [407, 205] on textarea "*Project Description" at bounding box center [359, 199] width 291 height 51
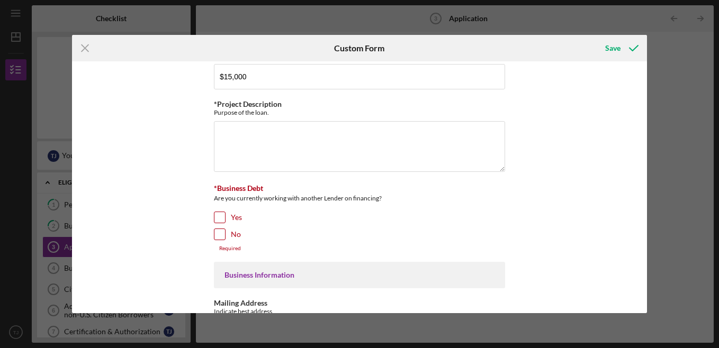
click at [220, 235] on div at bounding box center [220, 235] width 12 height 12
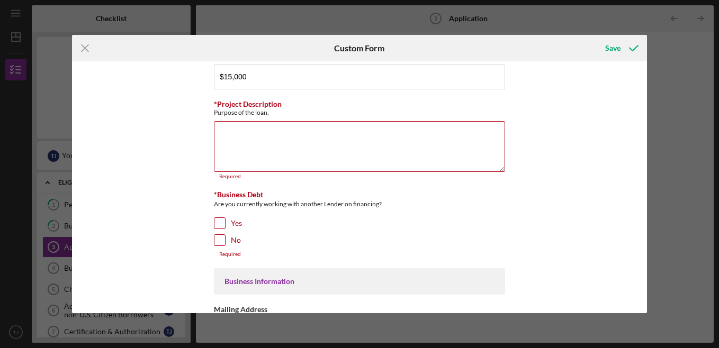
click at [218, 241] on input "No" at bounding box center [219, 240] width 11 height 11
checkbox input "true"
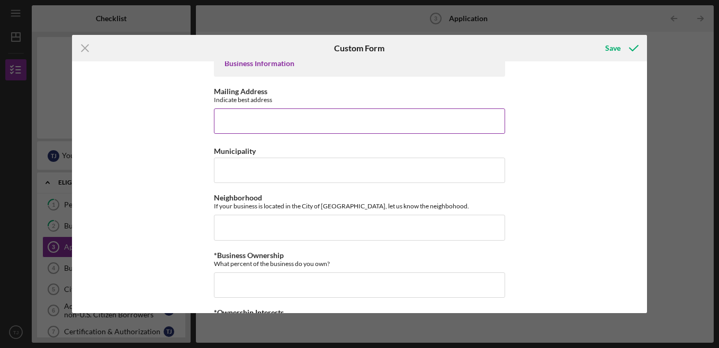
scroll to position [212, 0]
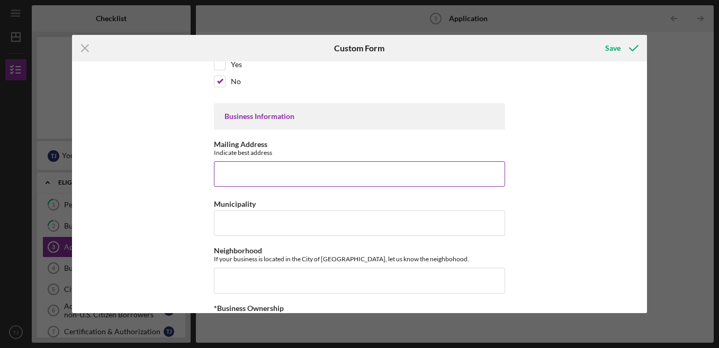
click at [307, 167] on input "Mailing Address" at bounding box center [359, 174] width 291 height 25
type input "[STREET_ADDRESS]"
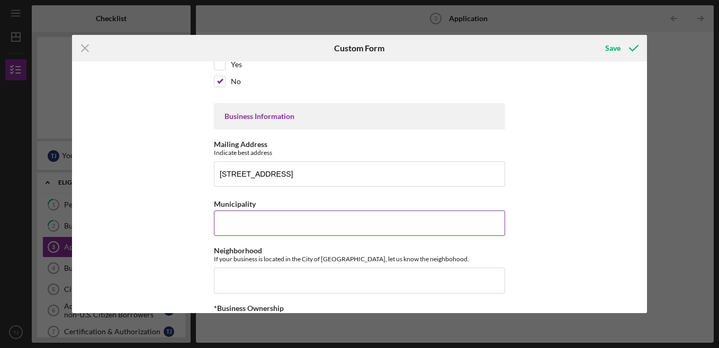
click at [477, 226] on input "Municipality" at bounding box center [359, 223] width 291 height 25
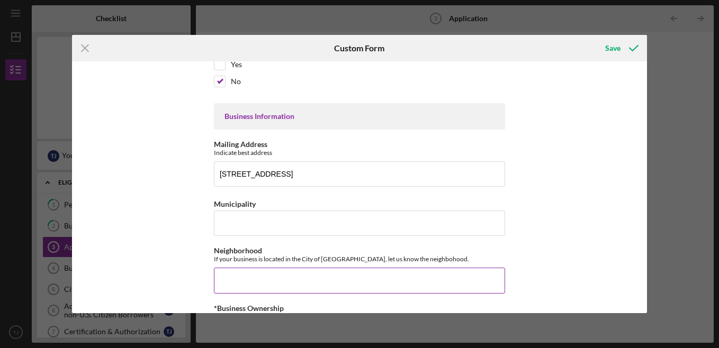
click at [399, 283] on input "Neighborhood" at bounding box center [359, 280] width 291 height 25
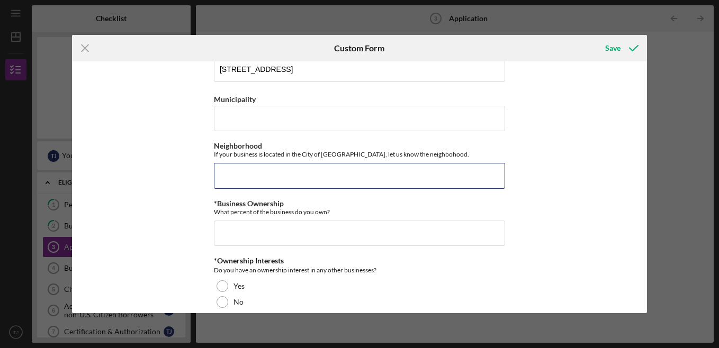
scroll to position [318, 0]
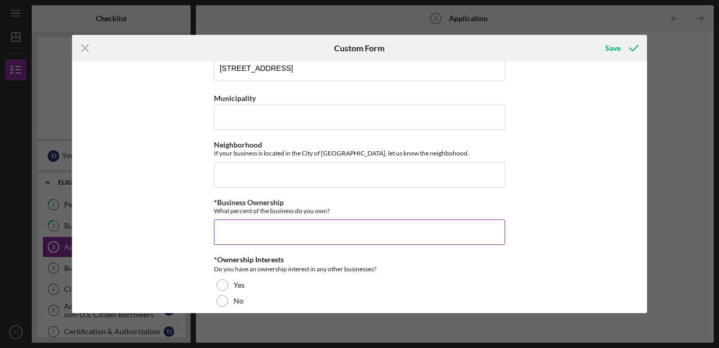
click at [371, 231] on input "*Business Ownership" at bounding box center [359, 232] width 291 height 25
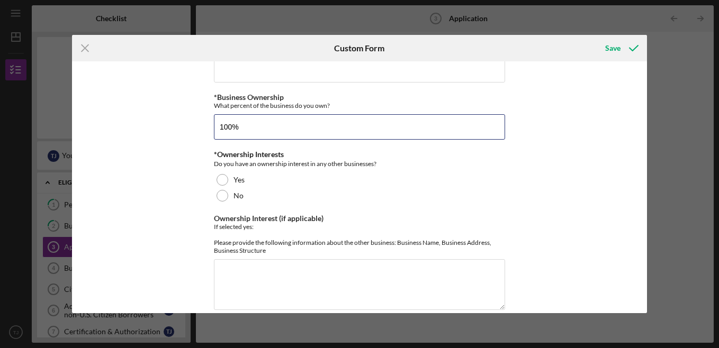
scroll to position [424, 0]
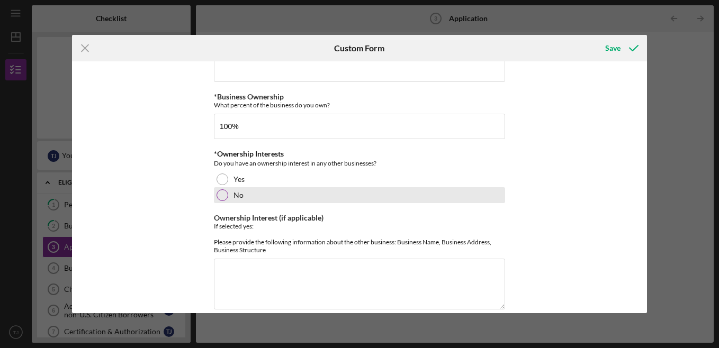
click at [218, 196] on div at bounding box center [223, 196] width 12 height 12
type input "100.00000%"
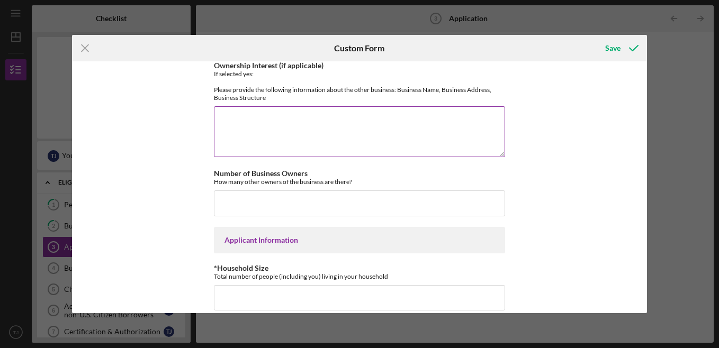
scroll to position [582, 0]
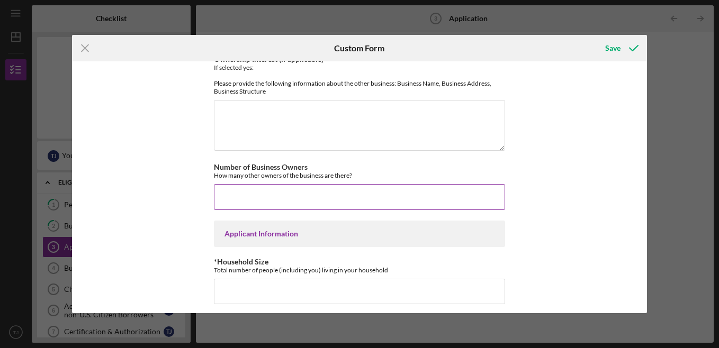
click at [403, 199] on input "Number of Business Owners" at bounding box center [359, 196] width 291 height 25
type input "1"
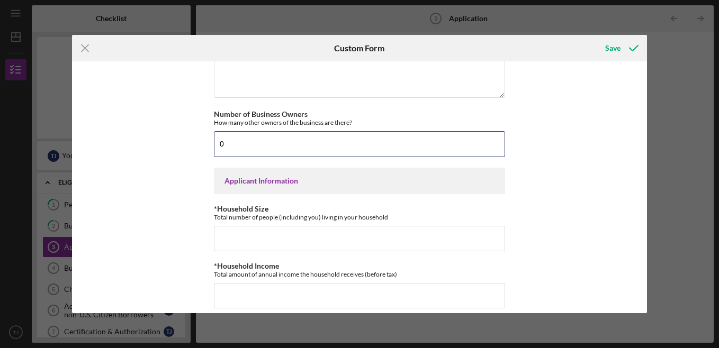
scroll to position [688, 0]
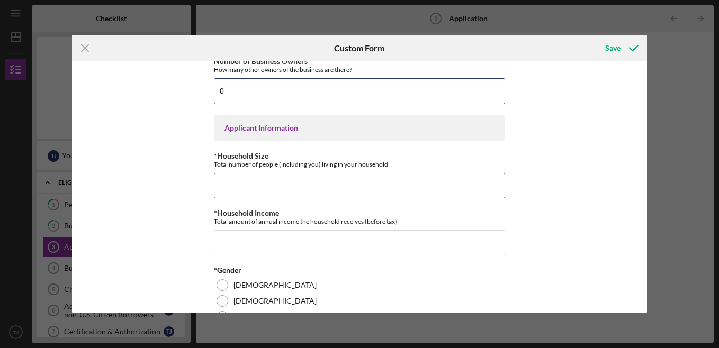
type input "0"
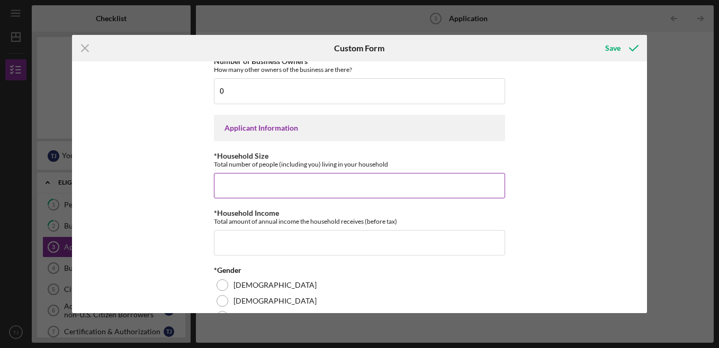
click at [407, 199] on input "*Household Size" at bounding box center [359, 185] width 291 height 25
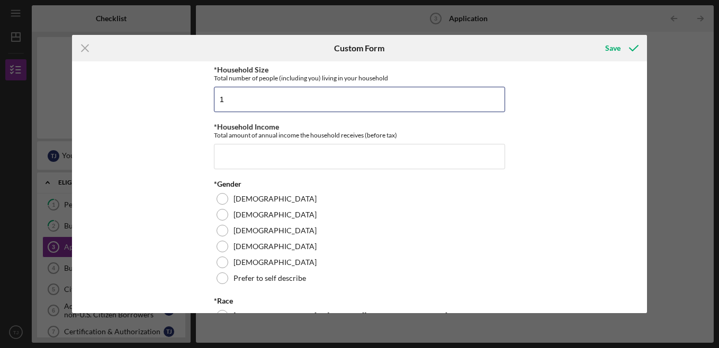
scroll to position [794, 0]
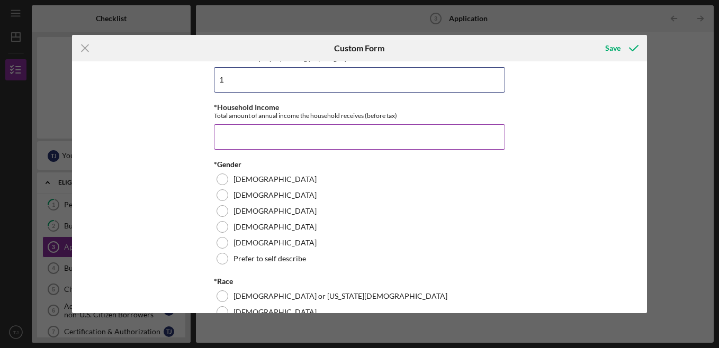
type input "1"
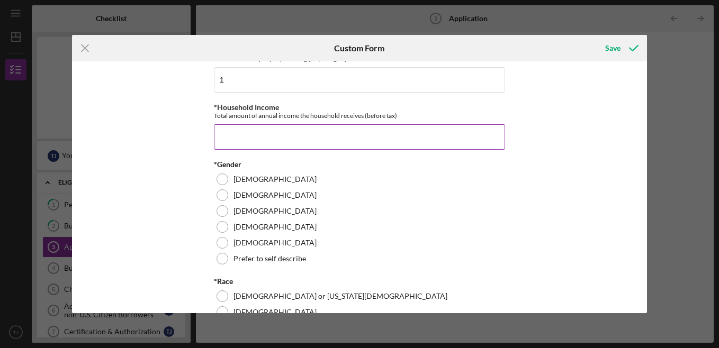
click at [325, 150] on input "*Household Income" at bounding box center [359, 136] width 291 height 25
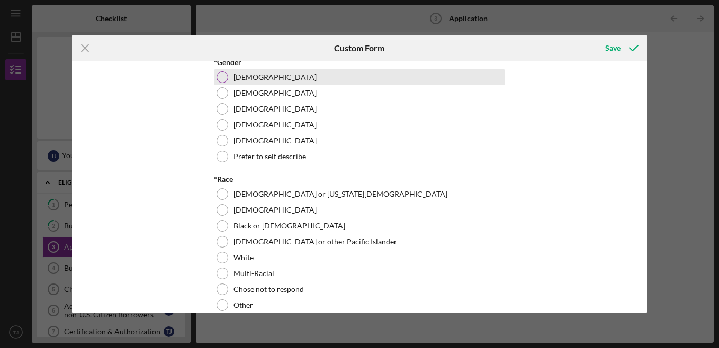
scroll to position [900, 0]
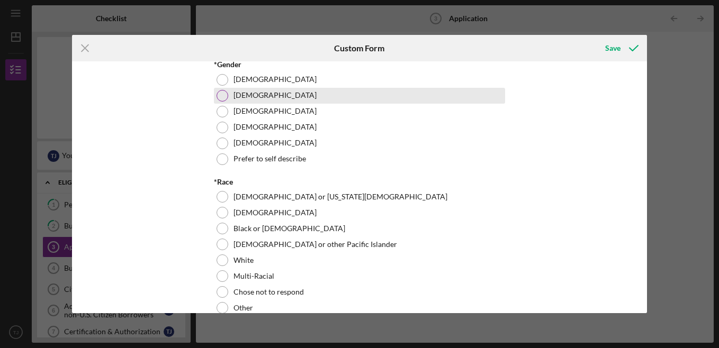
click at [219, 102] on div at bounding box center [223, 96] width 12 height 12
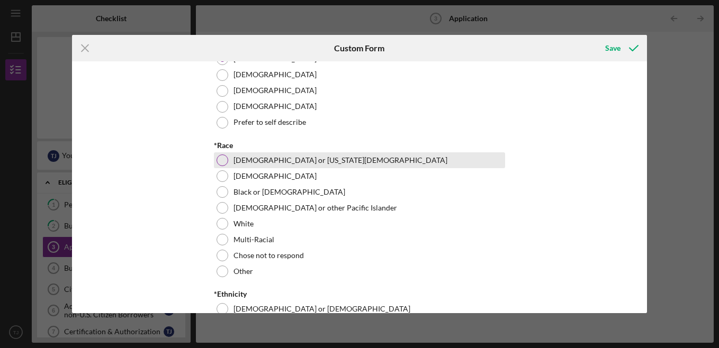
scroll to position [960, 0]
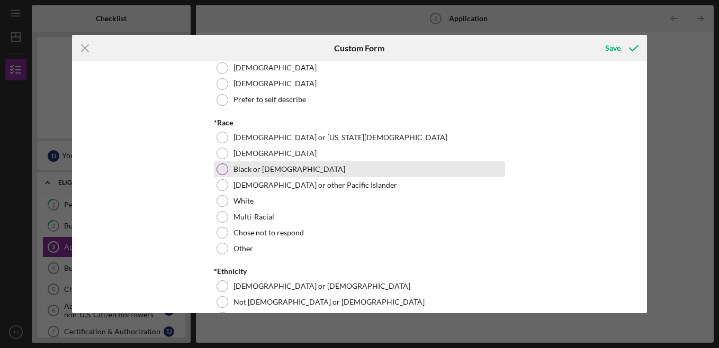
click at [218, 175] on div at bounding box center [223, 170] width 12 height 12
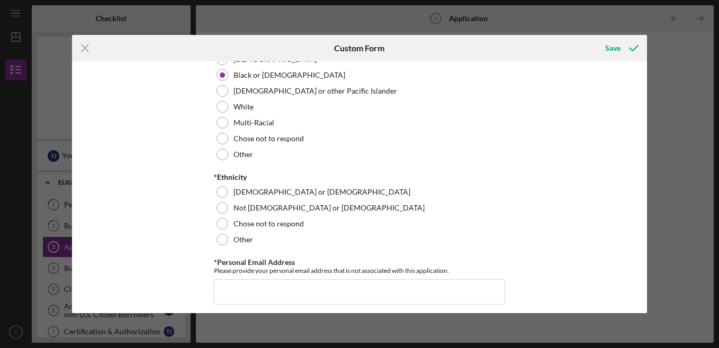
scroll to position [1065, 0]
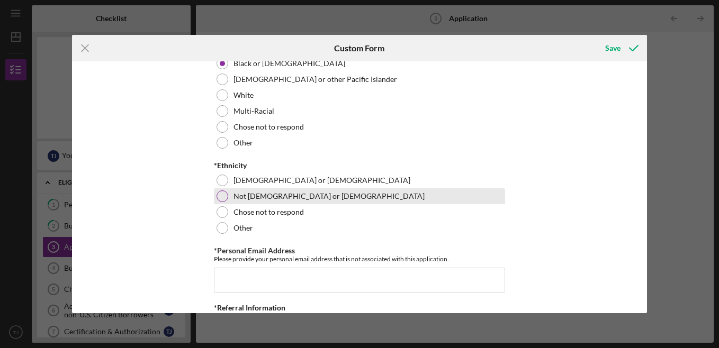
click at [222, 202] on div at bounding box center [223, 197] width 12 height 12
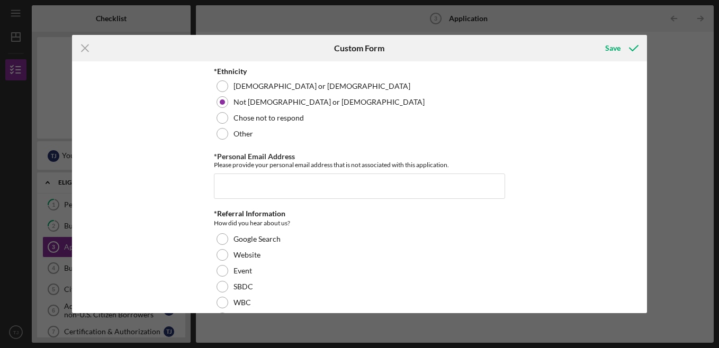
scroll to position [1171, 0]
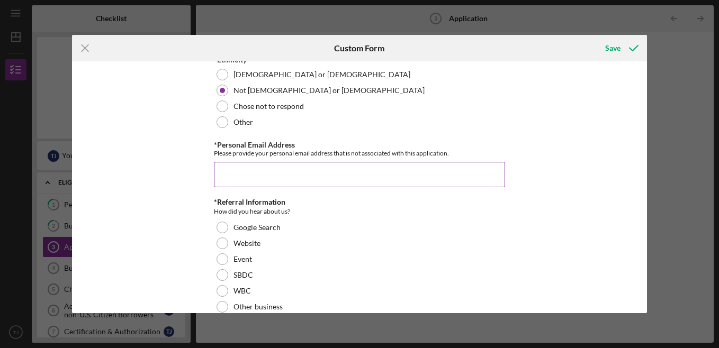
click at [440, 185] on input "*Personal Email Address" at bounding box center [359, 174] width 291 height 25
type input "[EMAIL_ADDRESS][DOMAIN_NAME]"
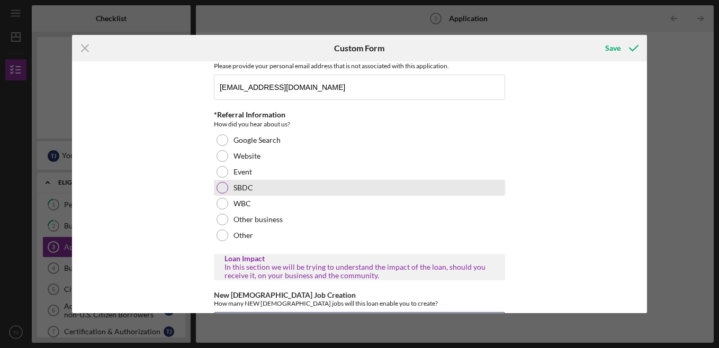
scroll to position [1253, 0]
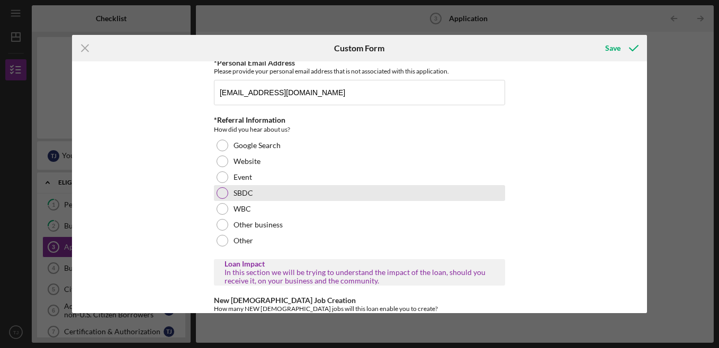
click at [218, 199] on div at bounding box center [223, 193] width 12 height 12
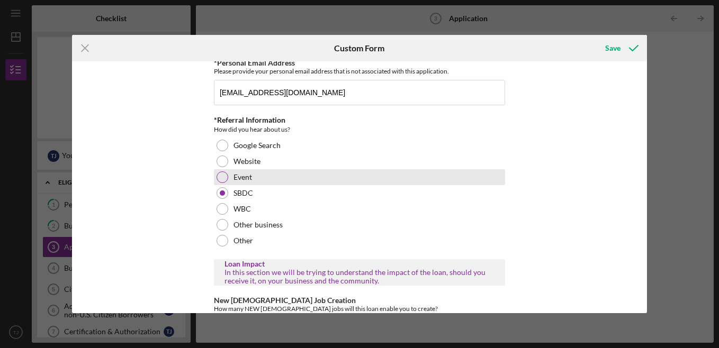
click at [225, 183] on div at bounding box center [223, 178] width 12 height 12
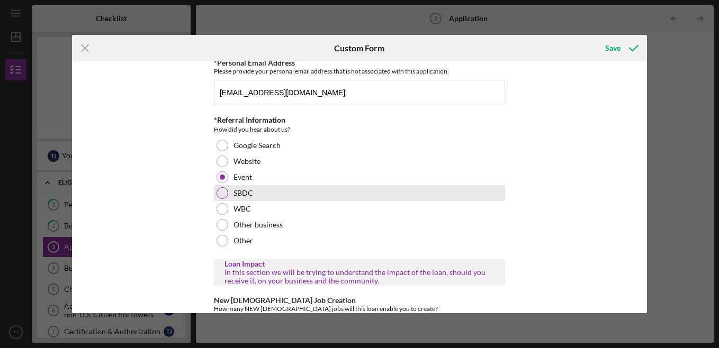
click at [223, 199] on div at bounding box center [223, 193] width 12 height 12
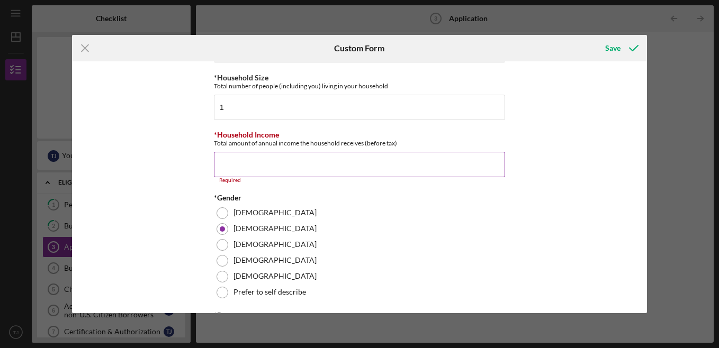
scroll to position [777, 0]
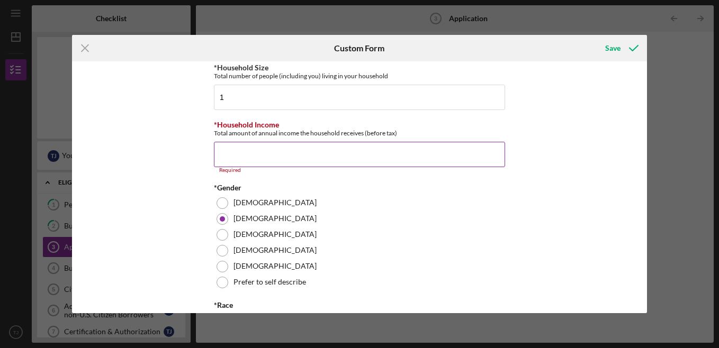
click at [379, 167] on input "*Household Income" at bounding box center [359, 154] width 291 height 25
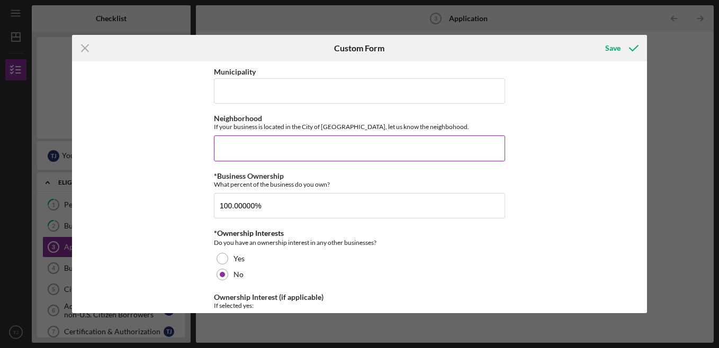
scroll to position [300, 0]
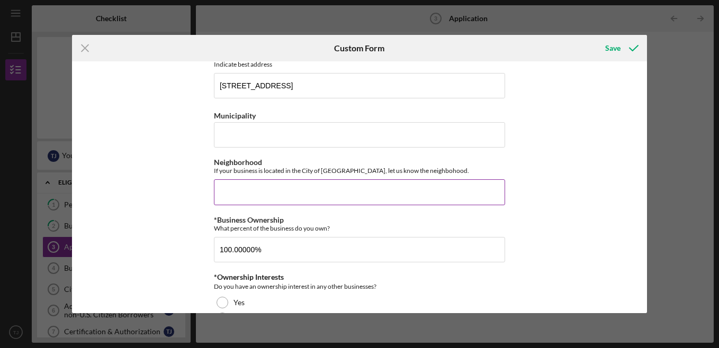
type input "$89,961"
click at [411, 198] on input "Neighborhood" at bounding box center [359, 192] width 291 height 25
click at [417, 193] on input "Neighborhood" at bounding box center [359, 192] width 291 height 25
type input "Y"
type input "H"
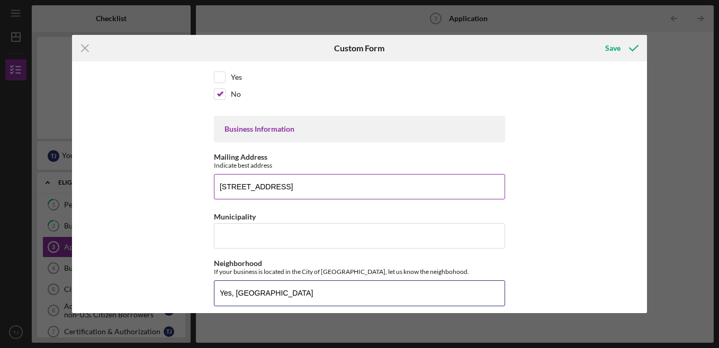
scroll to position [194, 0]
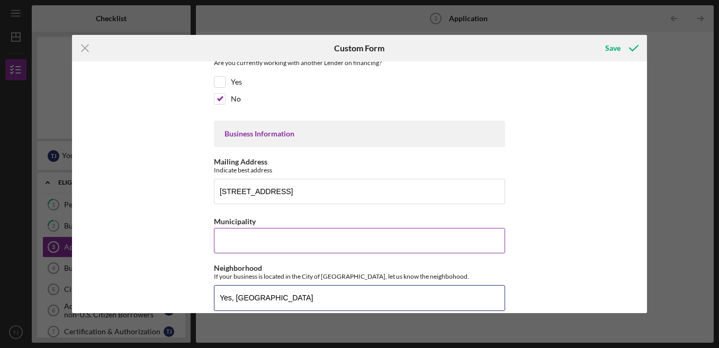
type input "Yes, [GEOGRAPHIC_DATA]"
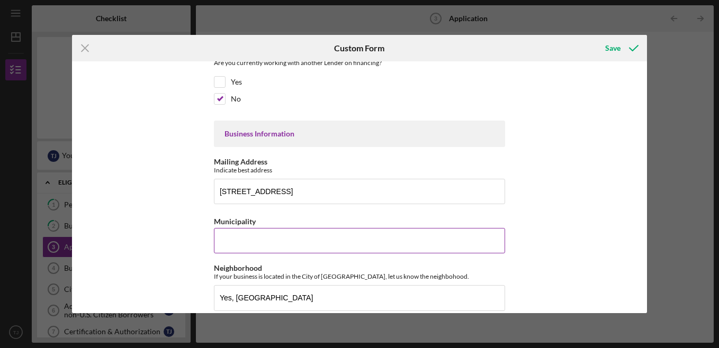
click at [374, 237] on input "Municipality" at bounding box center [359, 240] width 291 height 25
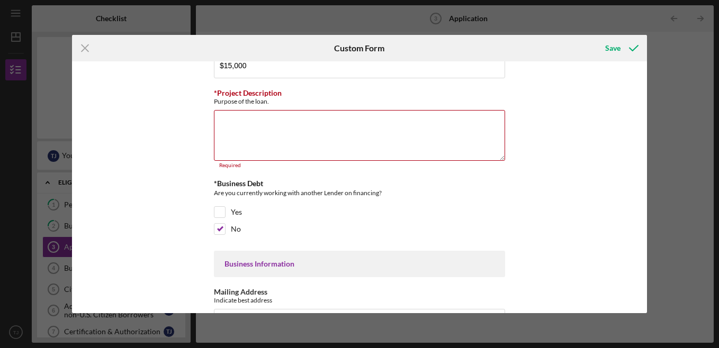
scroll to position [35, 0]
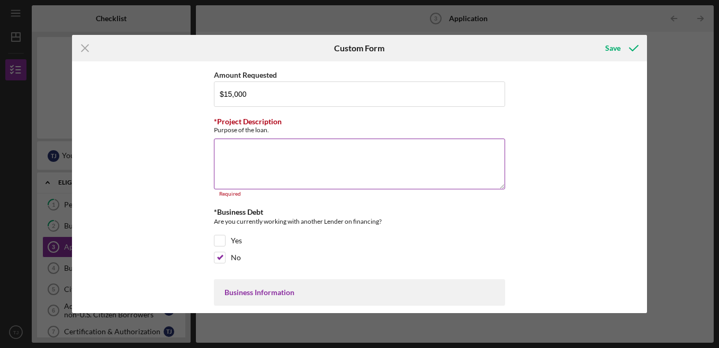
type input "Homewood"
click at [383, 165] on textarea "*Project Description" at bounding box center [359, 164] width 291 height 51
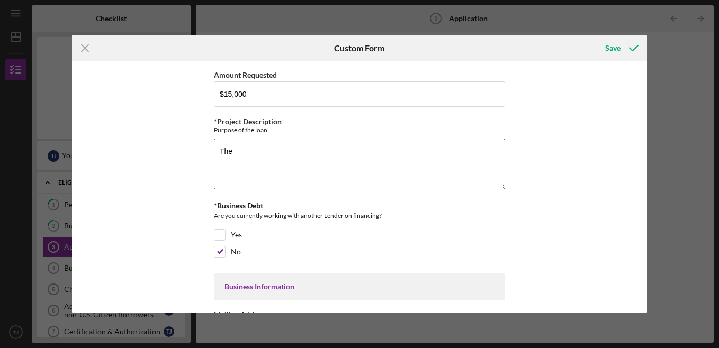
drag, startPoint x: 240, startPoint y: 153, endPoint x: 172, endPoint y: 144, distance: 68.8
click at [175, 145] on div "Loan Amount Amount Requested $15,000 *Project Description Purpose of the loan. …" at bounding box center [359, 187] width 575 height 252
paste textarea "Loremips Dolors amet con adi $89,810 ELIT sedd ei temporinci utl etdoloremagnaa…"
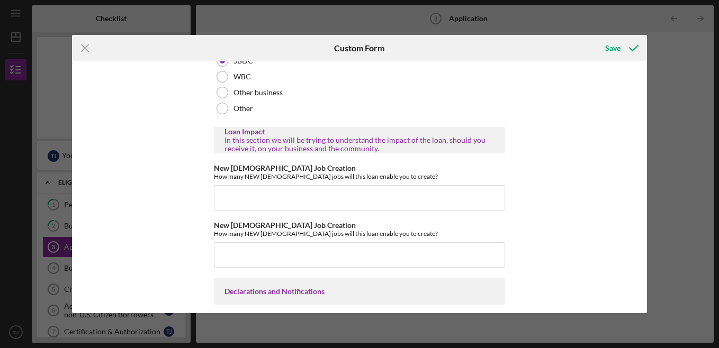
scroll to position [1377, 0]
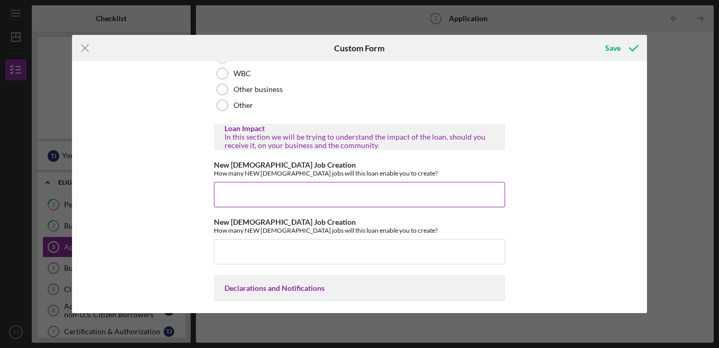
type textarea "Loremips Dolors amet con adi $89,810 ELIT sedd ei temporinci utl etdoloremagnaa…"
click at [398, 208] on input "New [DEMOGRAPHIC_DATA] Job Creation" at bounding box center [359, 194] width 291 height 25
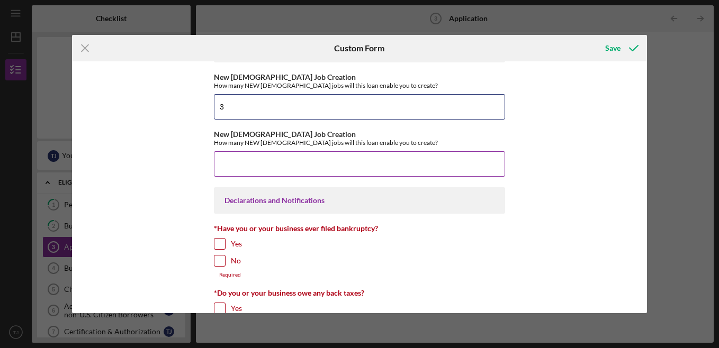
scroll to position [1483, 0]
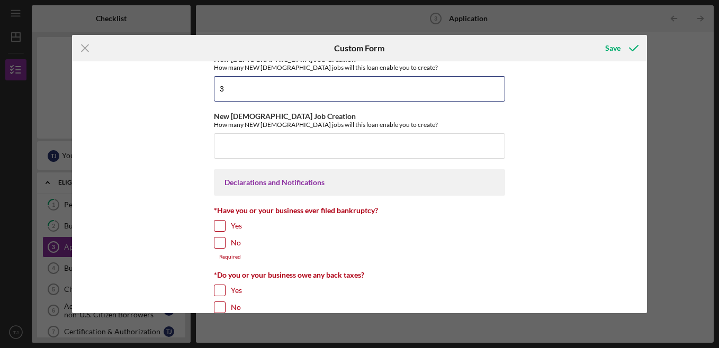
type input "3"
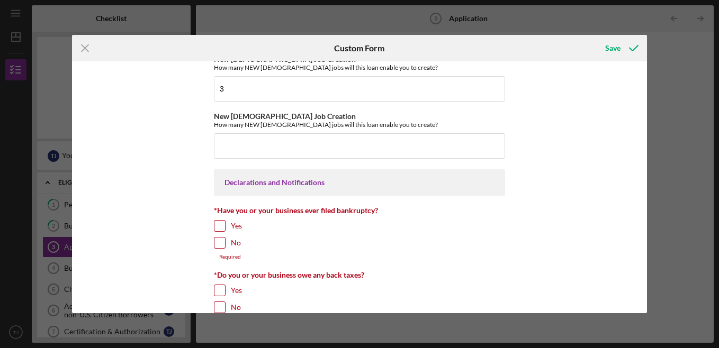
click at [218, 248] on input "No" at bounding box center [219, 243] width 11 height 11
checkbox input "true"
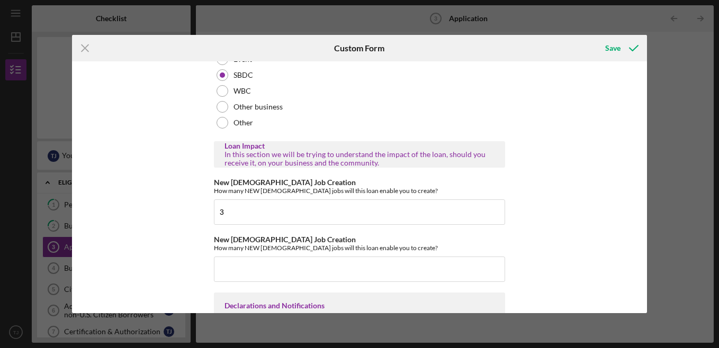
scroll to position [1377, 0]
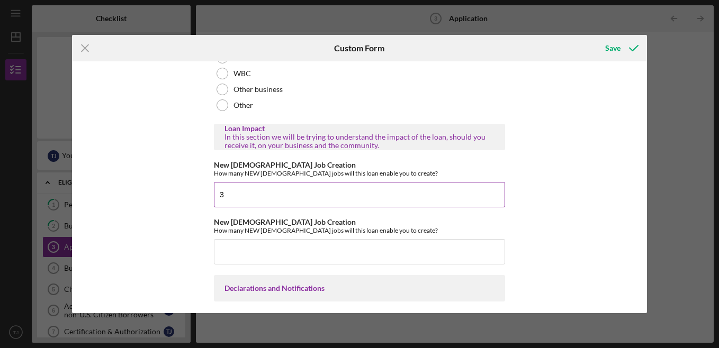
click at [281, 208] on input "3" at bounding box center [359, 194] width 291 height 25
type input "1"
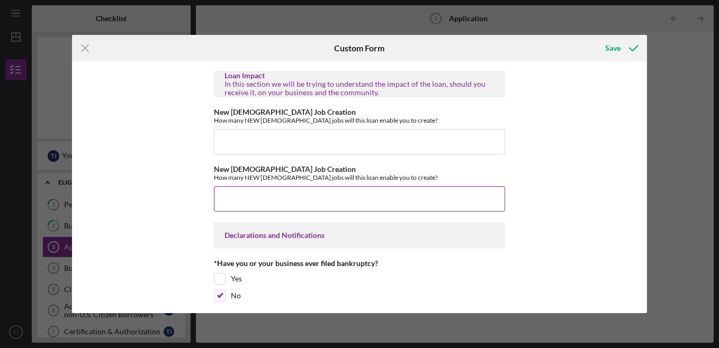
click at [283, 212] on input "New [DEMOGRAPHIC_DATA] Job Creation" at bounding box center [359, 198] width 291 height 25
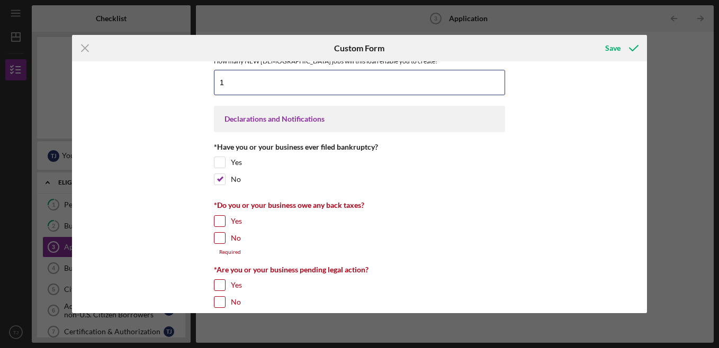
scroll to position [1589, 0]
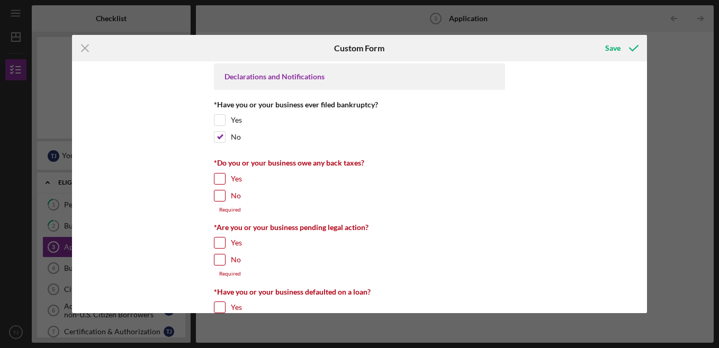
type input "1"
click at [219, 201] on input "No" at bounding box center [219, 196] width 11 height 11
checkbox input "true"
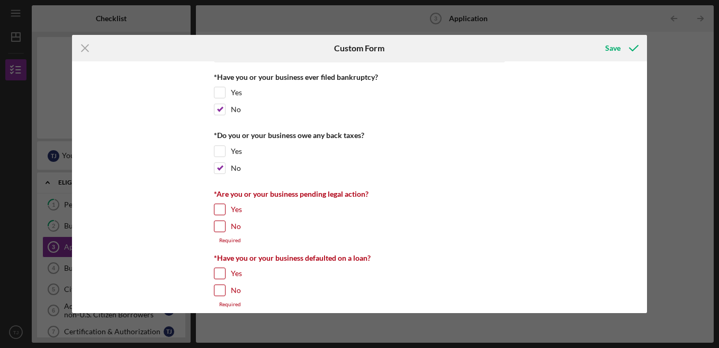
scroll to position [1642, 0]
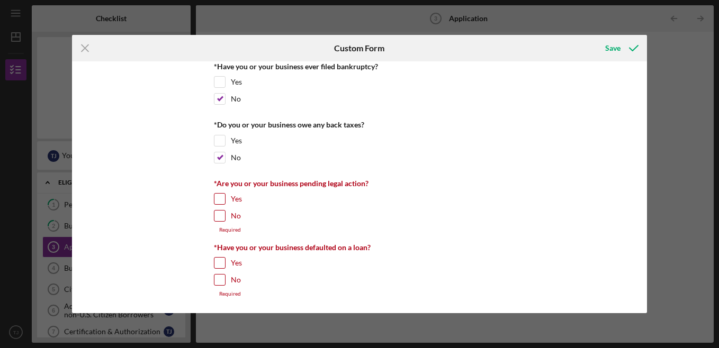
click at [214, 216] on input "No" at bounding box center [219, 216] width 11 height 11
checkbox input "true"
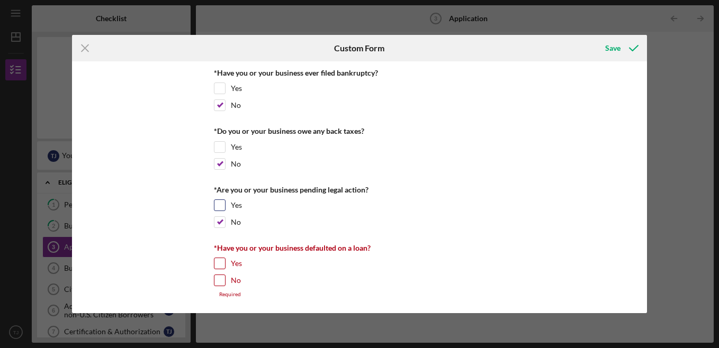
scroll to position [1636, 0]
click at [222, 281] on input "No" at bounding box center [219, 280] width 11 height 11
checkbox input "true"
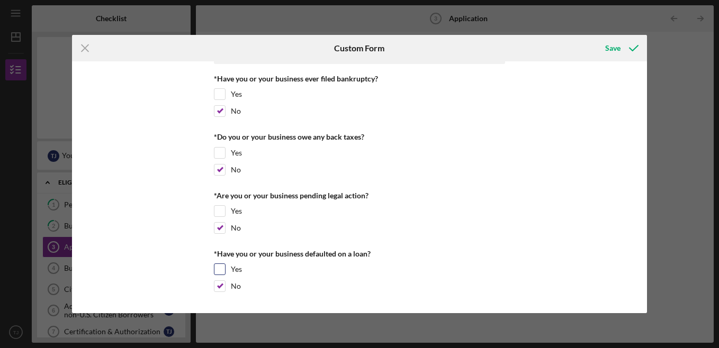
scroll to position [1630, 0]
click at [613, 49] on div "Save" at bounding box center [612, 48] width 15 height 21
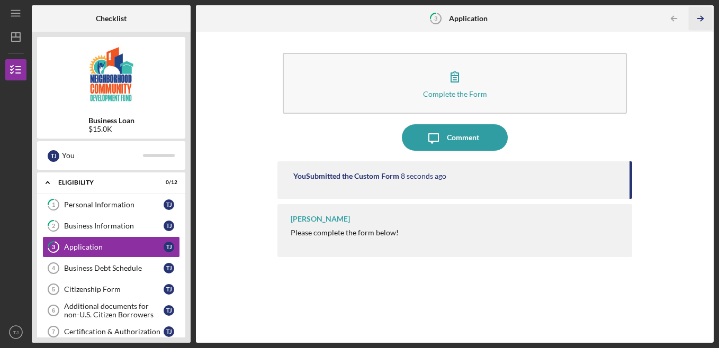
click at [703, 14] on icon "Icon/Table Pagination Arrow" at bounding box center [701, 19] width 24 height 24
